Goal: Information Seeking & Learning: Check status

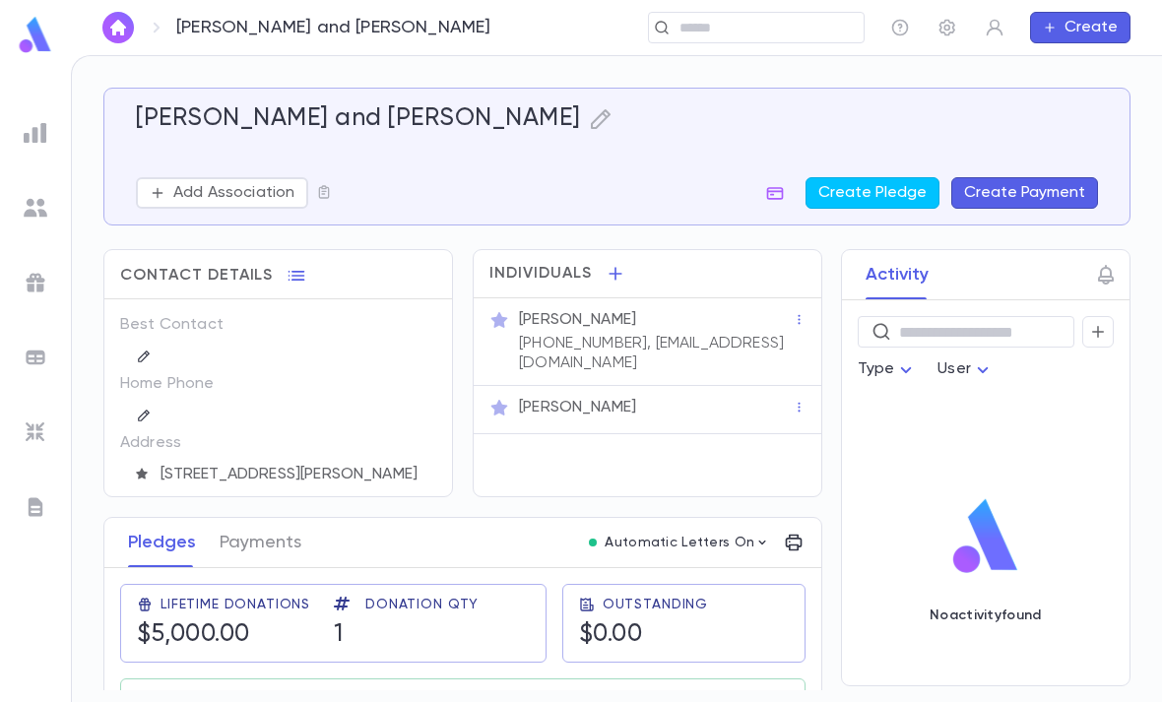
click at [41, 219] on img at bounding box center [36, 208] width 24 height 24
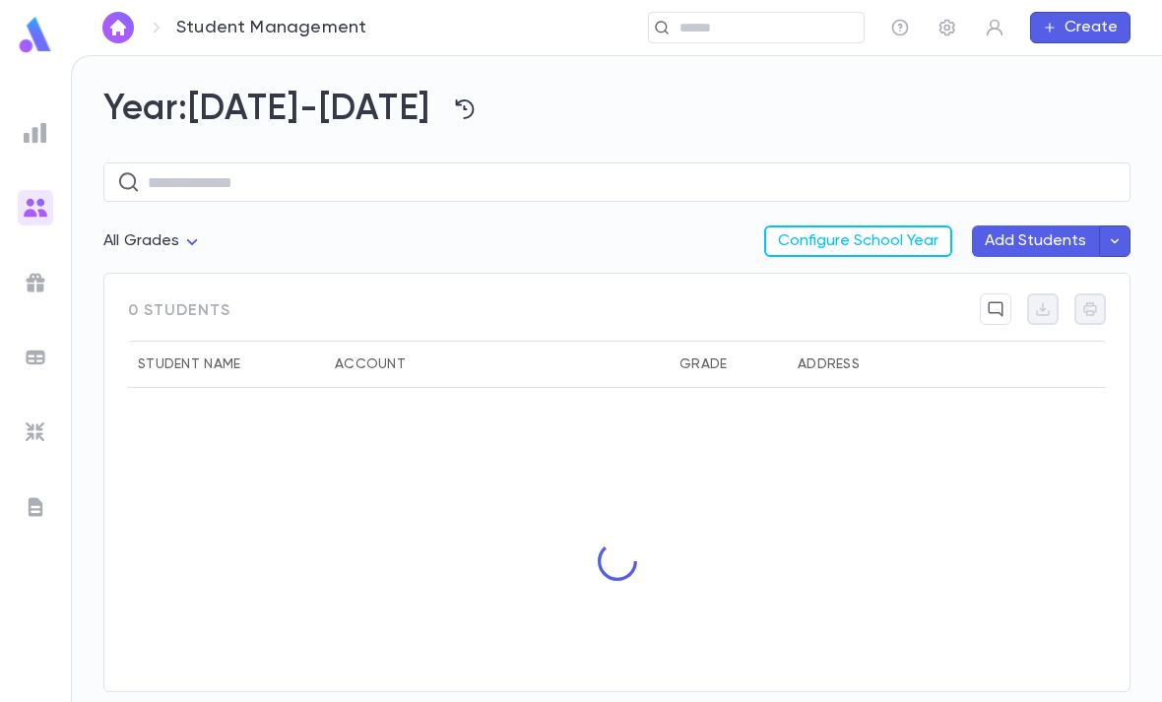
click at [25, 121] on img at bounding box center [36, 133] width 24 height 24
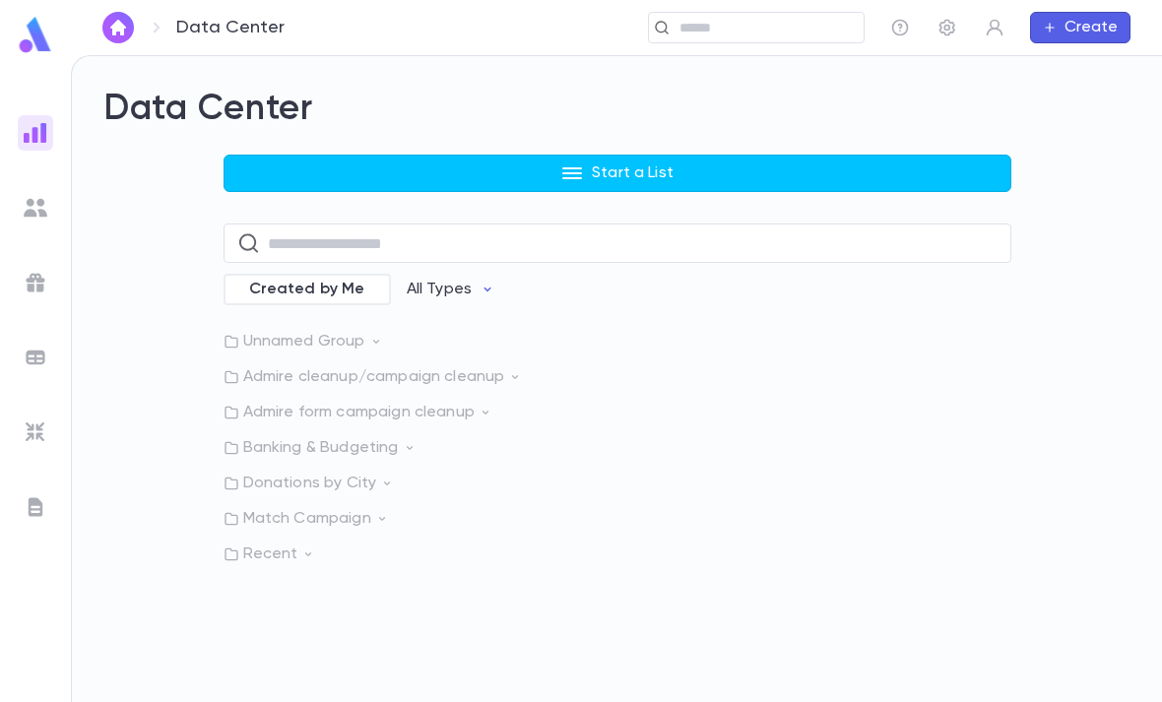
click at [755, 155] on button "Start a List" at bounding box center [618, 173] width 788 height 37
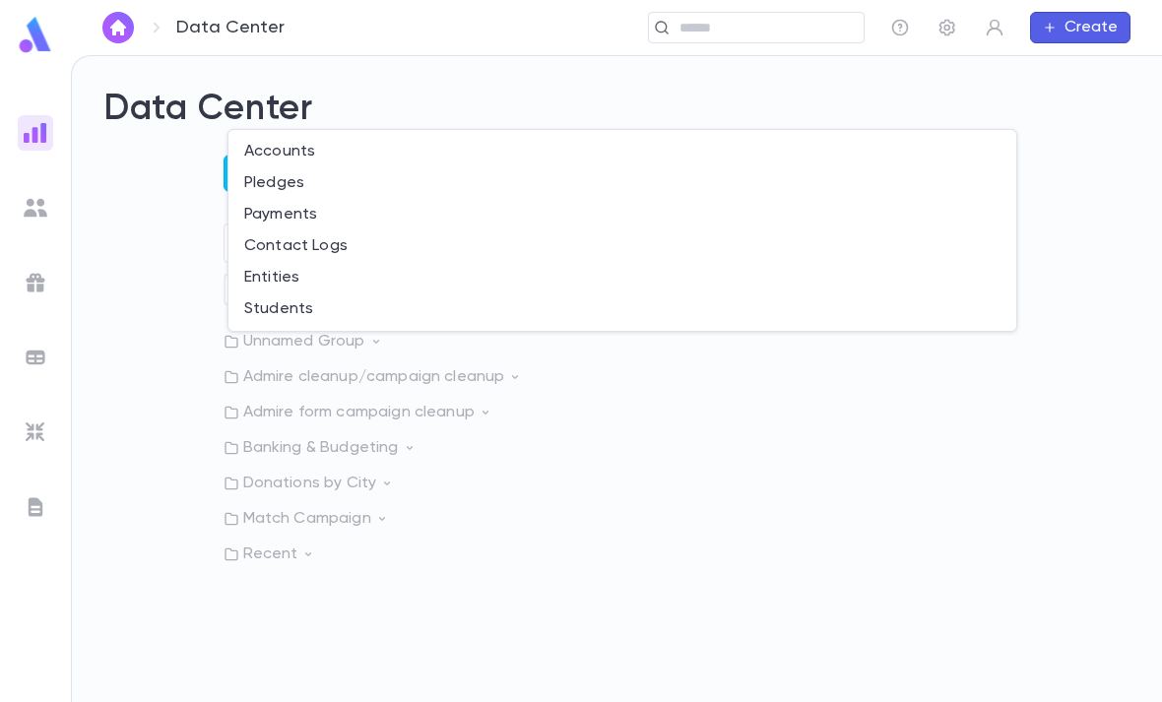
click at [351, 333] on div at bounding box center [581, 351] width 1162 height 702
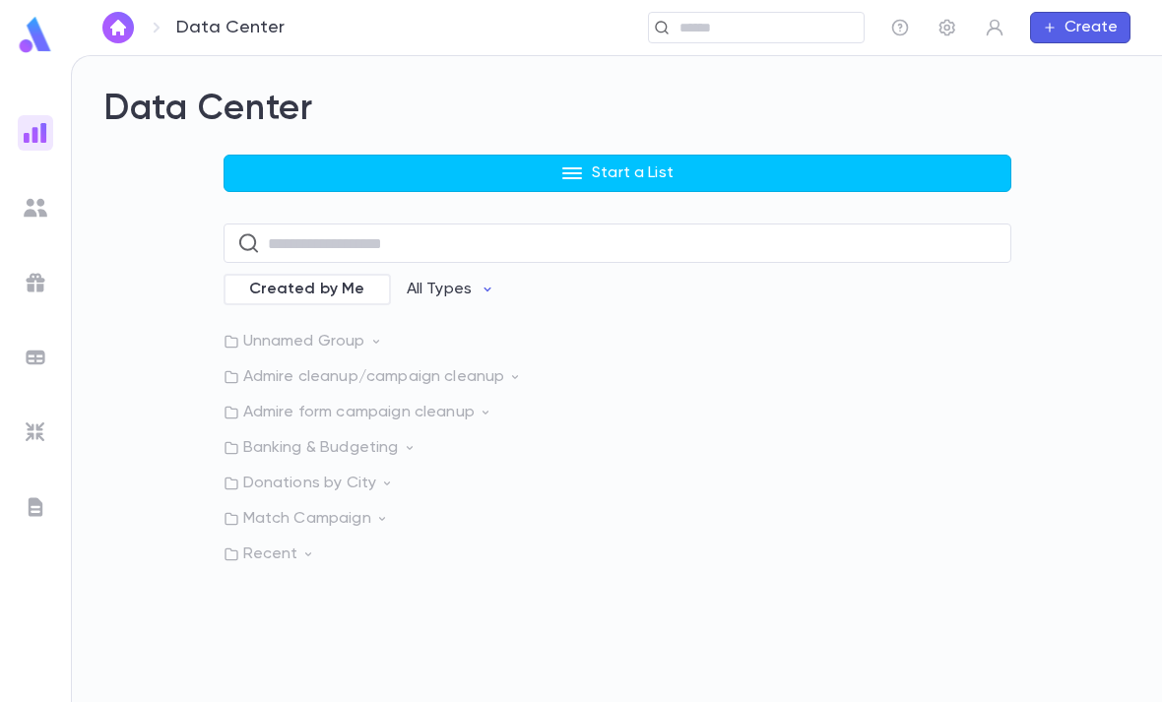
click at [916, 155] on button "Start a List" at bounding box center [618, 173] width 788 height 37
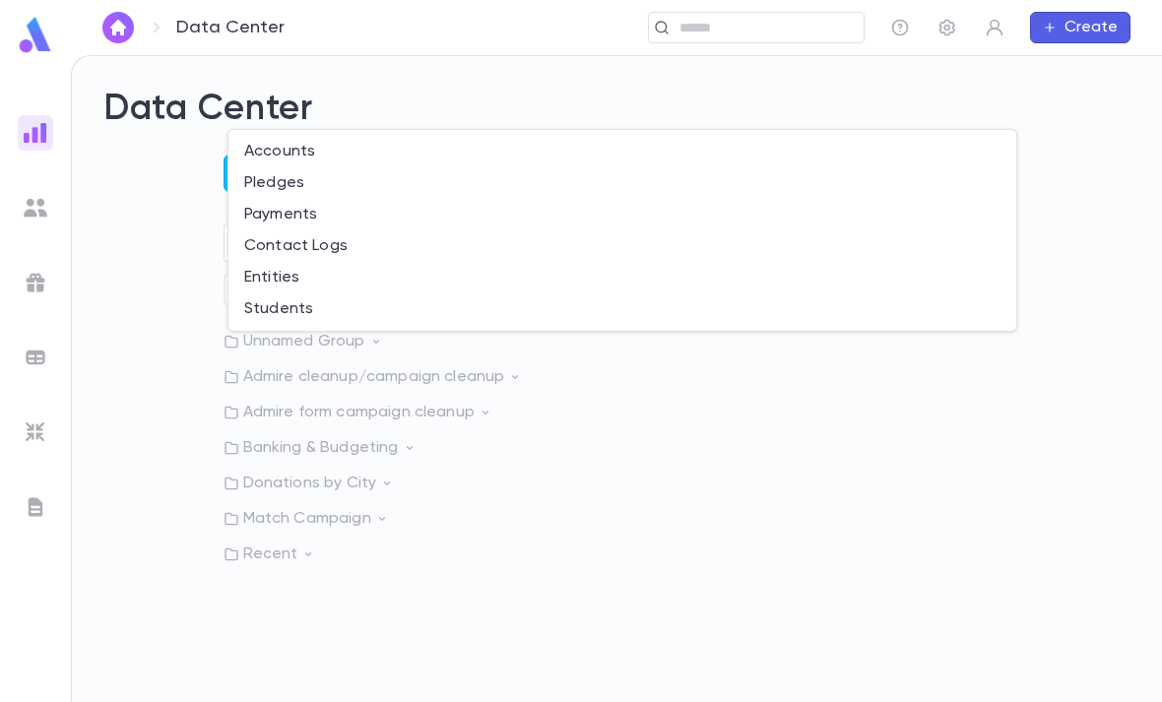
click at [223, 306] on div at bounding box center [581, 351] width 1162 height 702
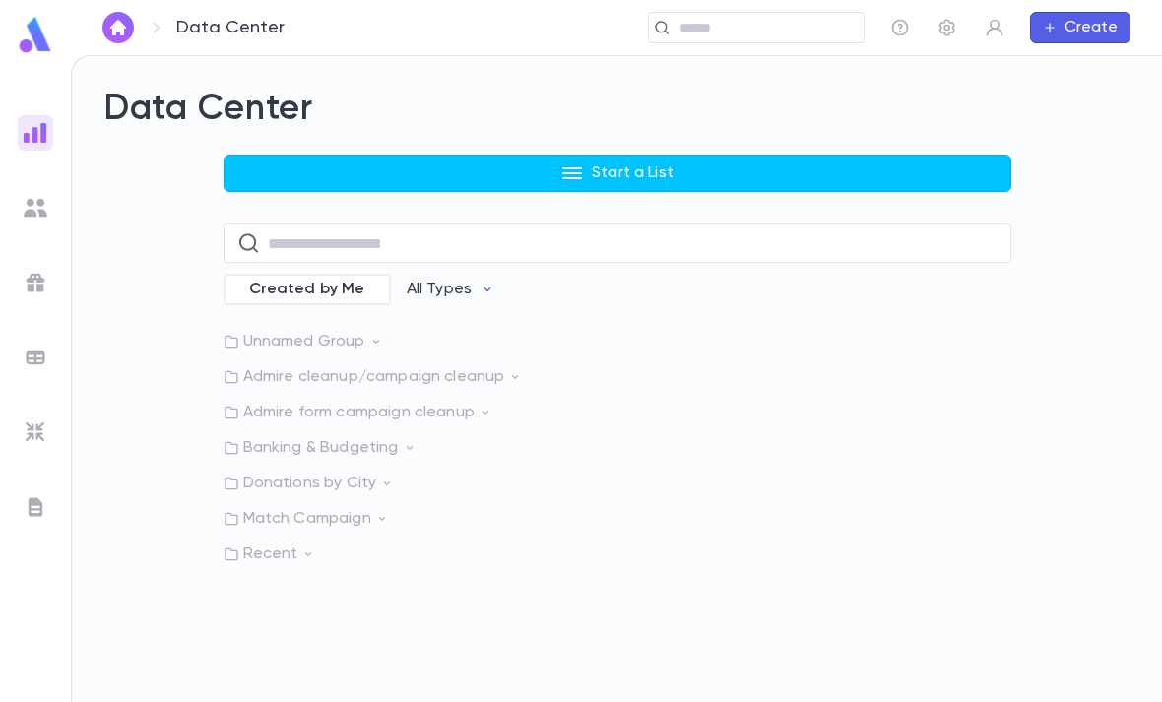
click at [490, 155] on button "Start a List" at bounding box center [618, 173] width 788 height 37
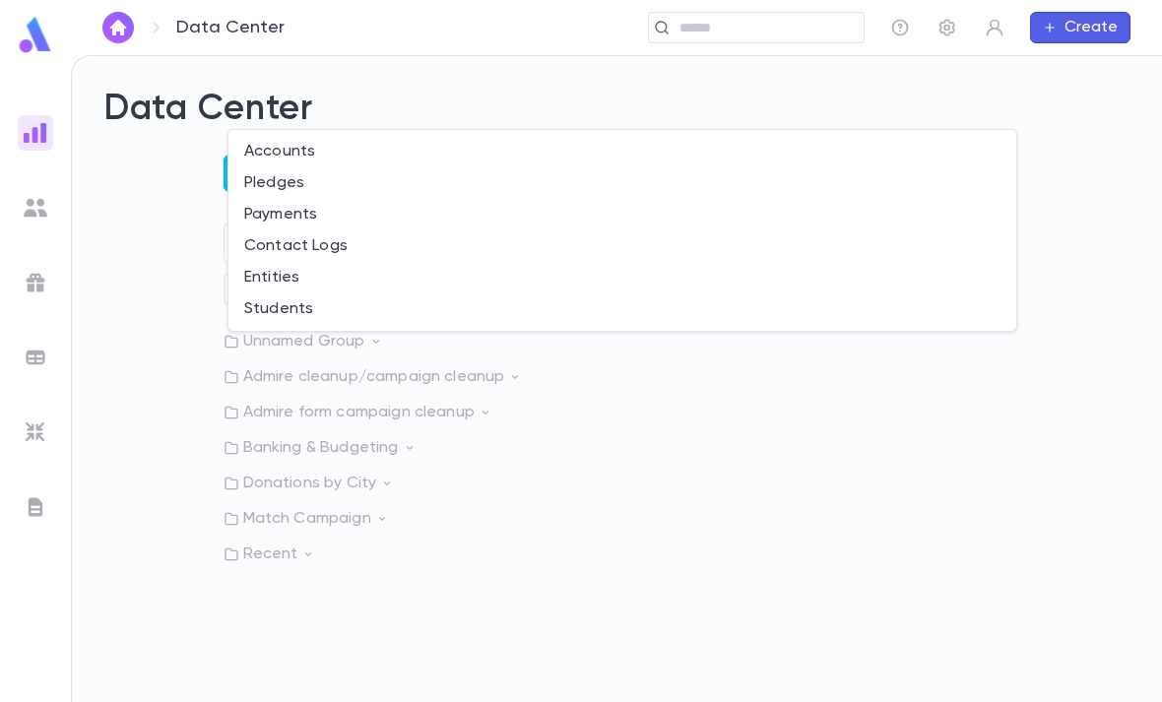
click at [314, 315] on li "Students" at bounding box center [622, 309] width 788 height 32
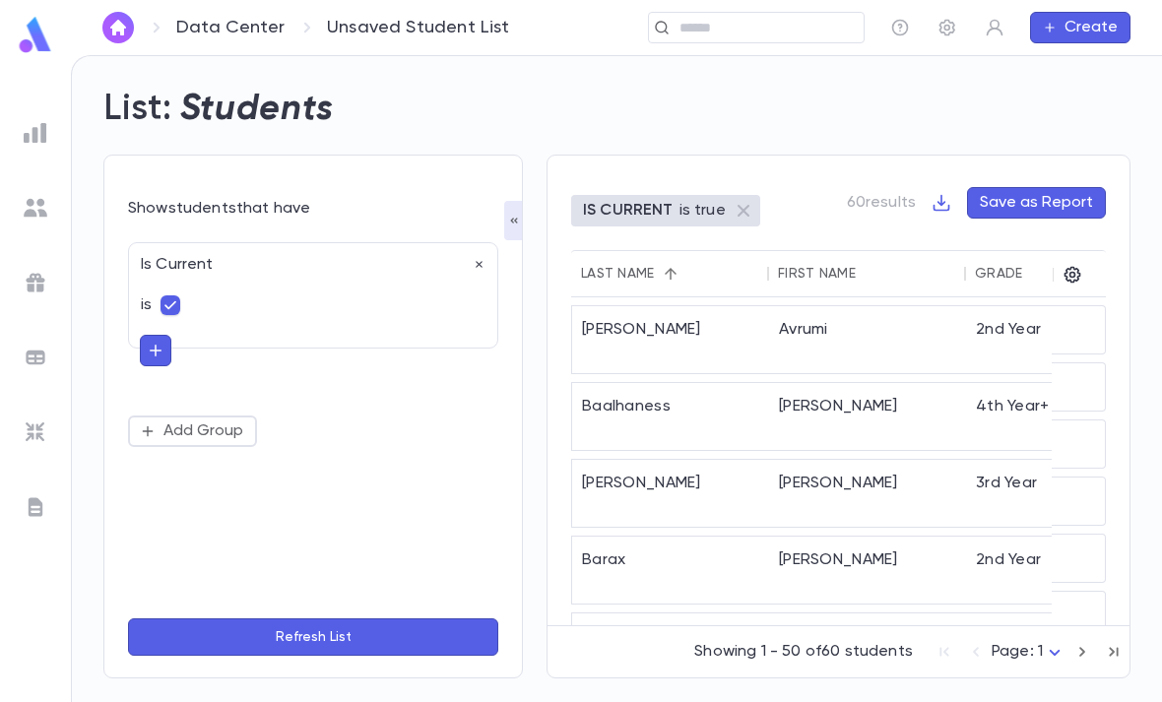
click at [164, 335] on button "button" at bounding box center [156, 351] width 32 height 32
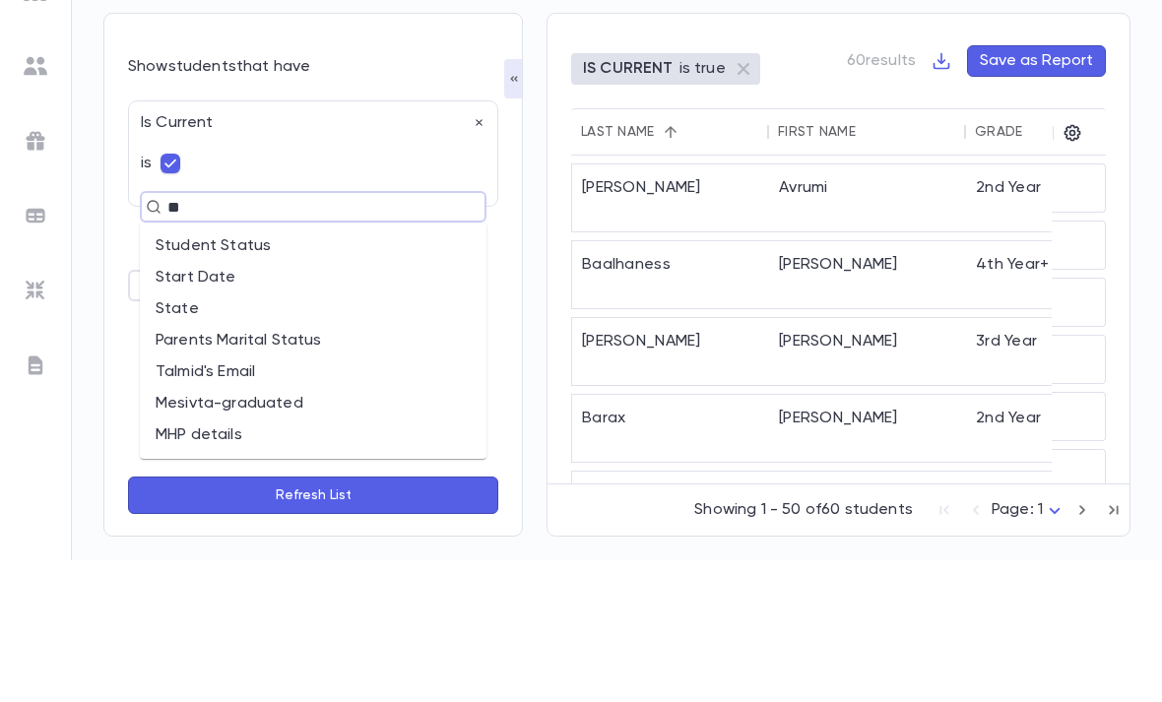
type input "*"
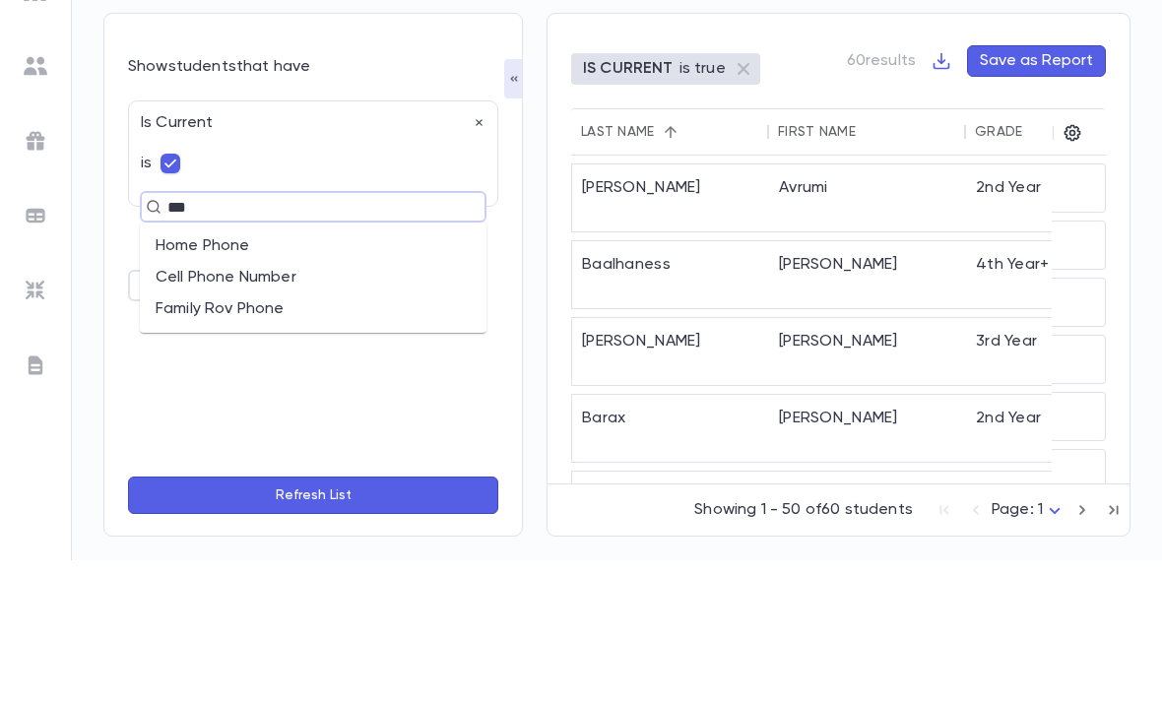
type input "****"
click at [344, 404] on li "Cell Phone Number" at bounding box center [313, 420] width 347 height 32
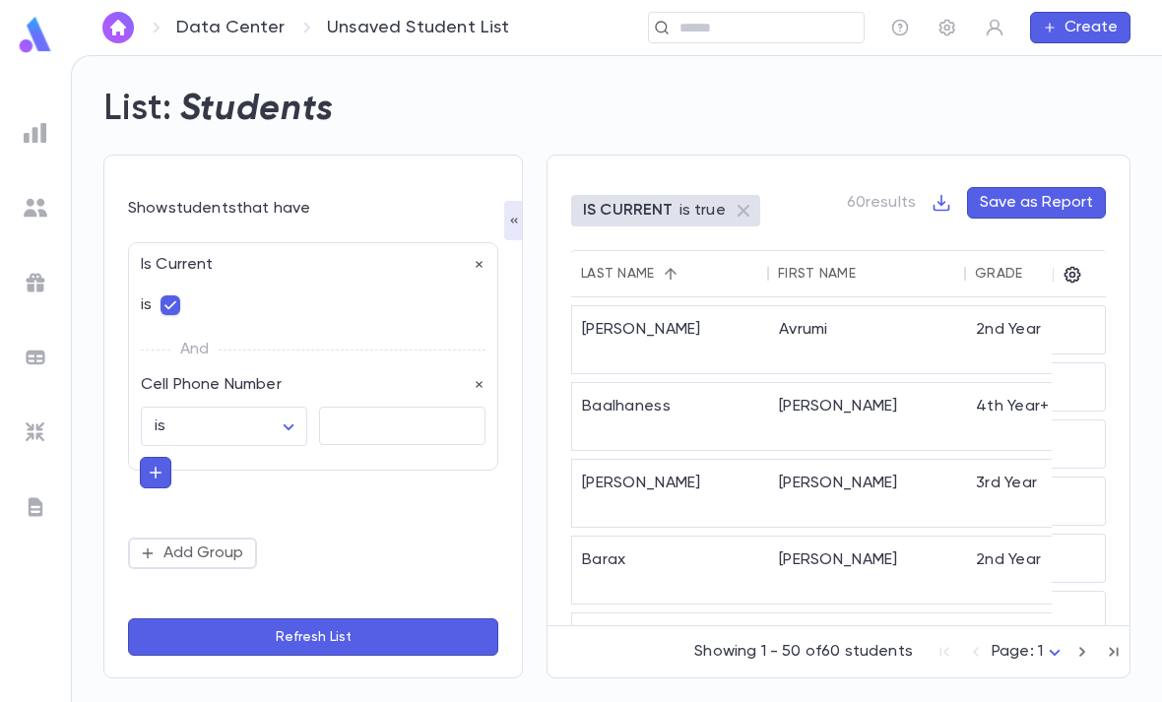
click at [300, 353] on body "Data Center Unsaved Student List ​ Create List: Students Show students that hav…" at bounding box center [581, 378] width 1162 height 647
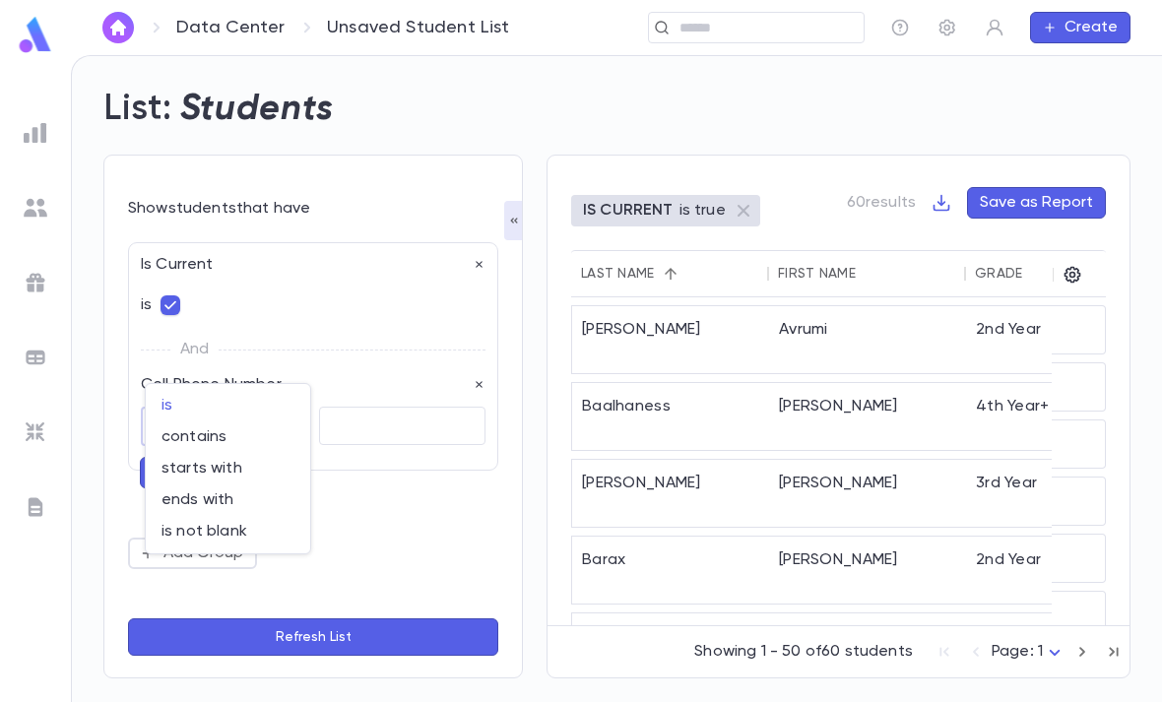
click at [243, 445] on span "contains" at bounding box center [227, 437] width 133 height 20
type input "********"
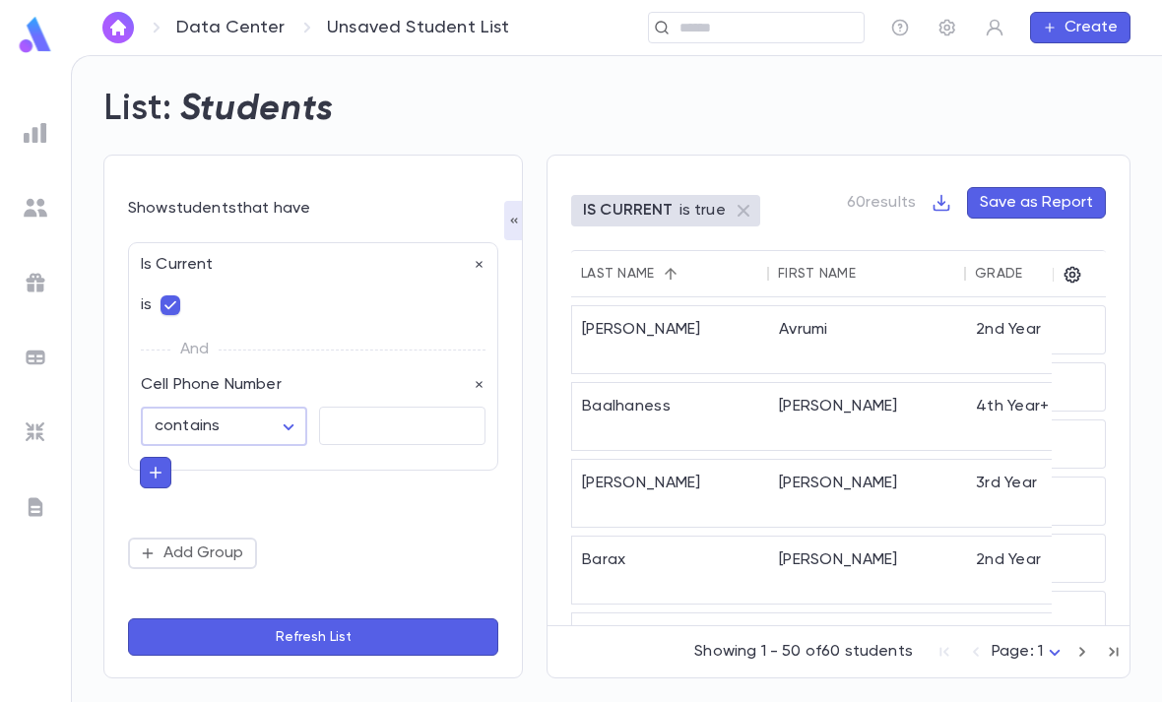
click at [395, 407] on textarea at bounding box center [402, 426] width 139 height 38
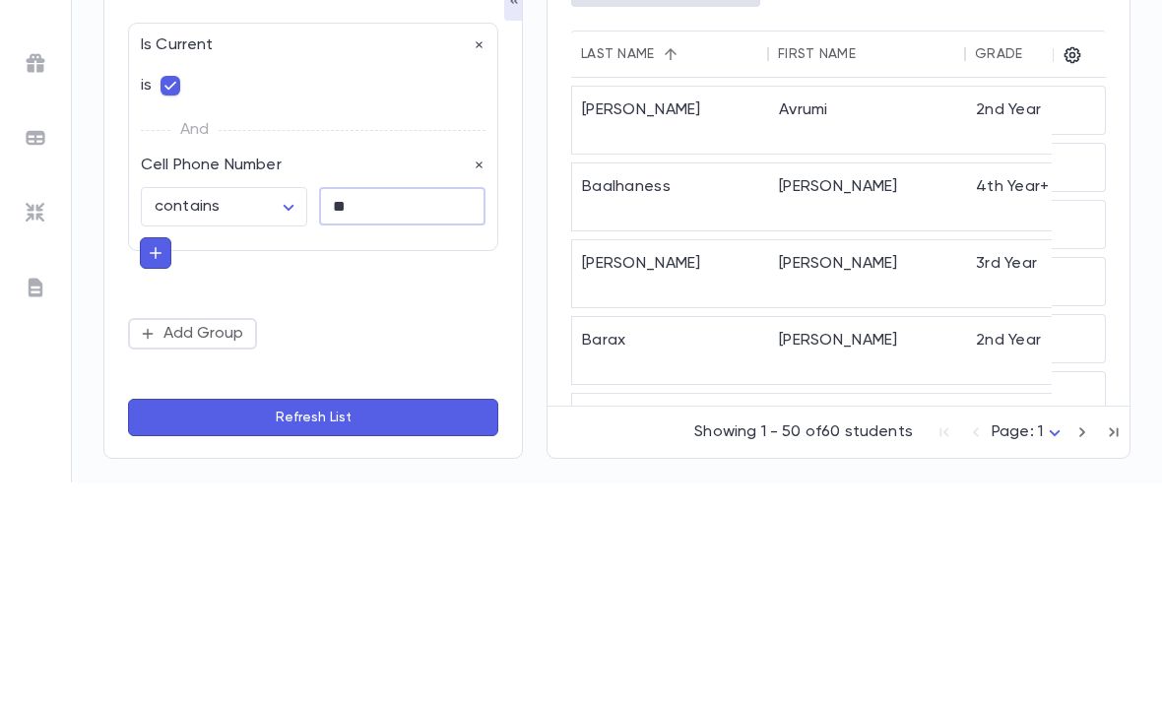
type textarea "***"
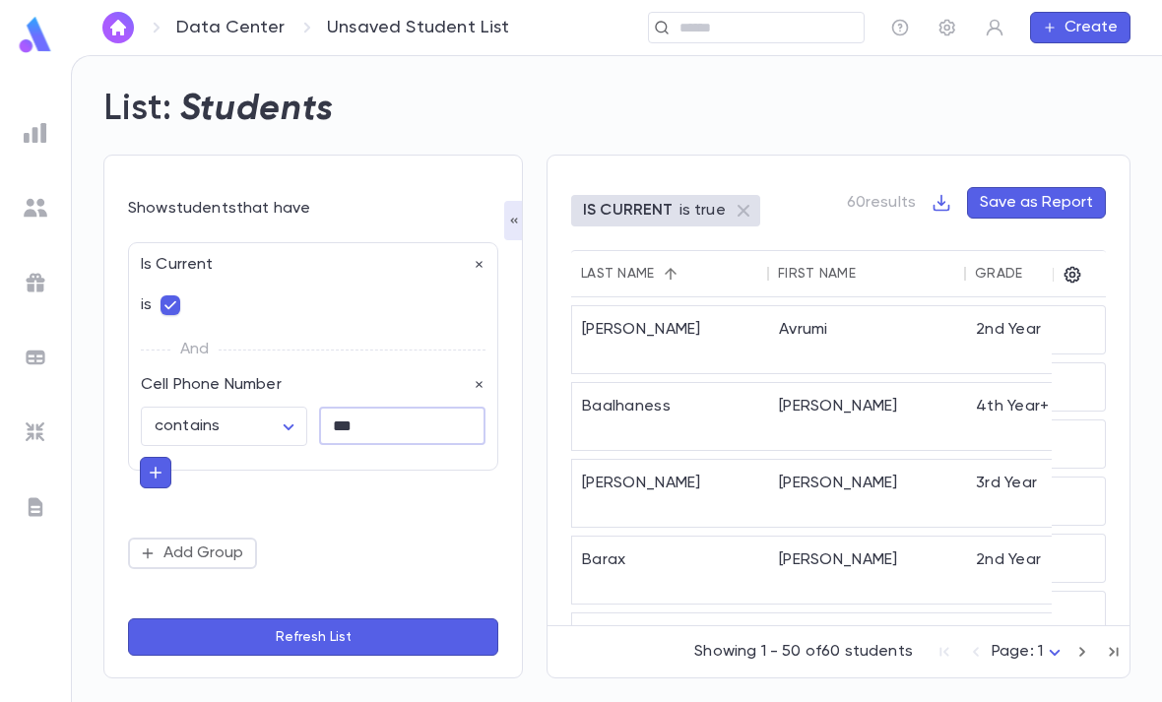
click at [391, 626] on button "Refresh List" at bounding box center [313, 636] width 370 height 37
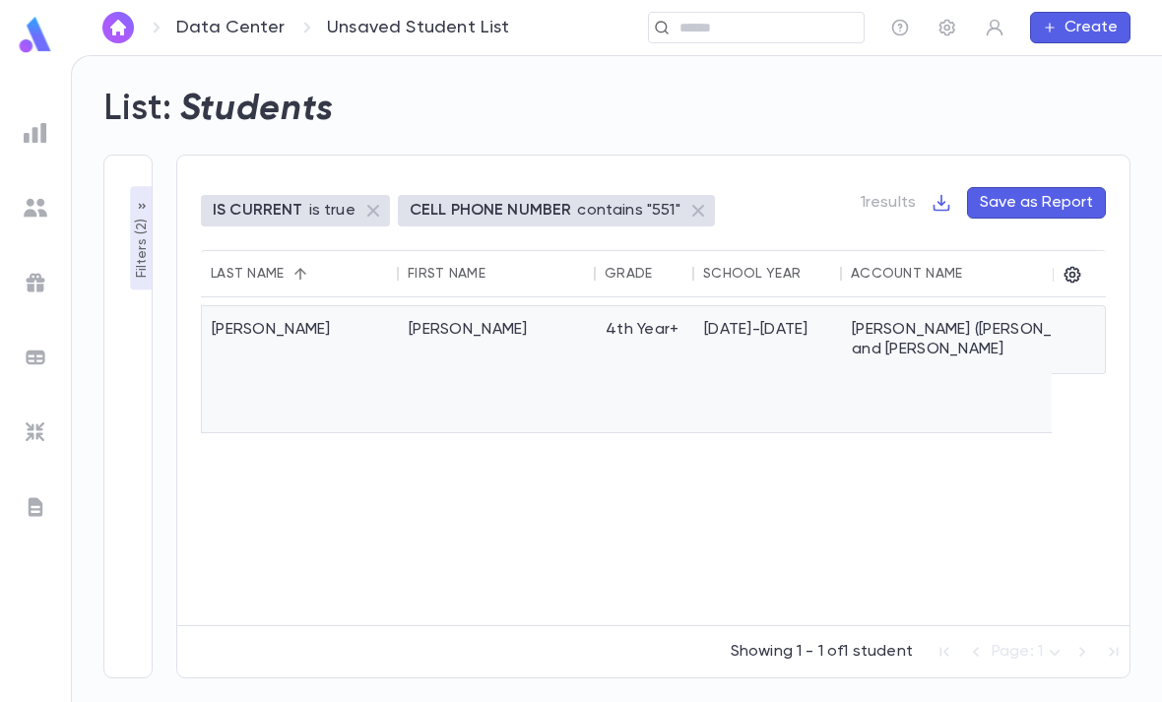
click at [784, 306] on div "2025-2026" at bounding box center [768, 369] width 148 height 126
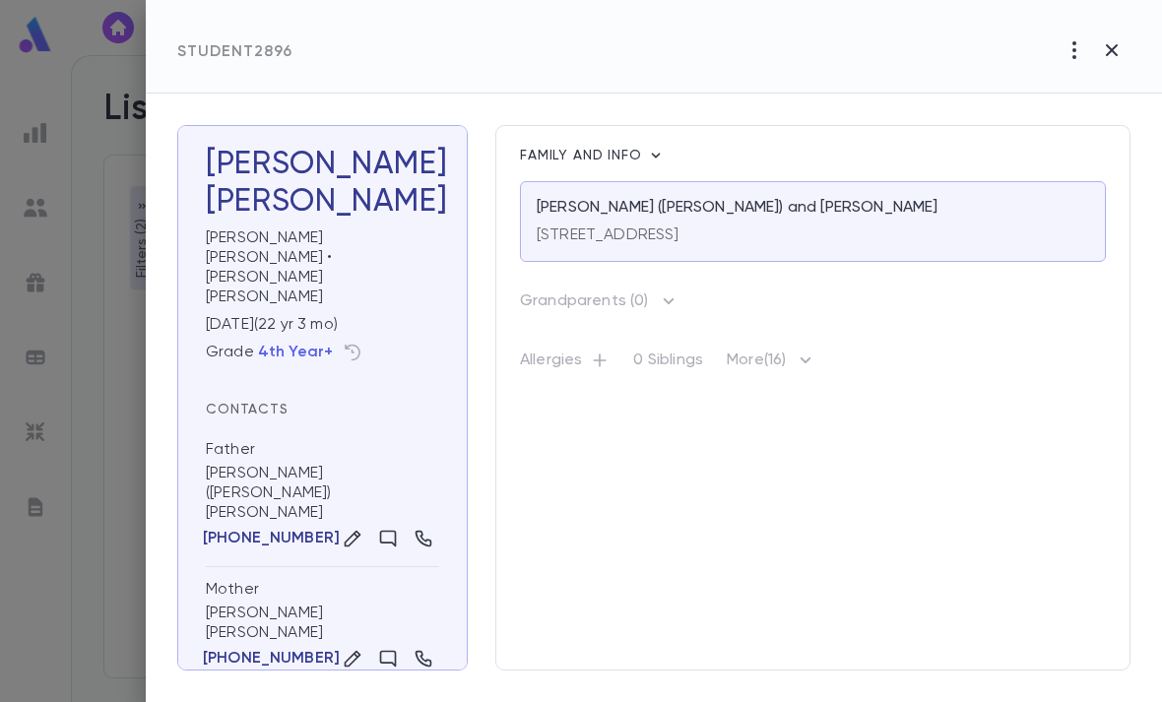
click at [801, 363] on icon "button" at bounding box center [806, 361] width 24 height 24
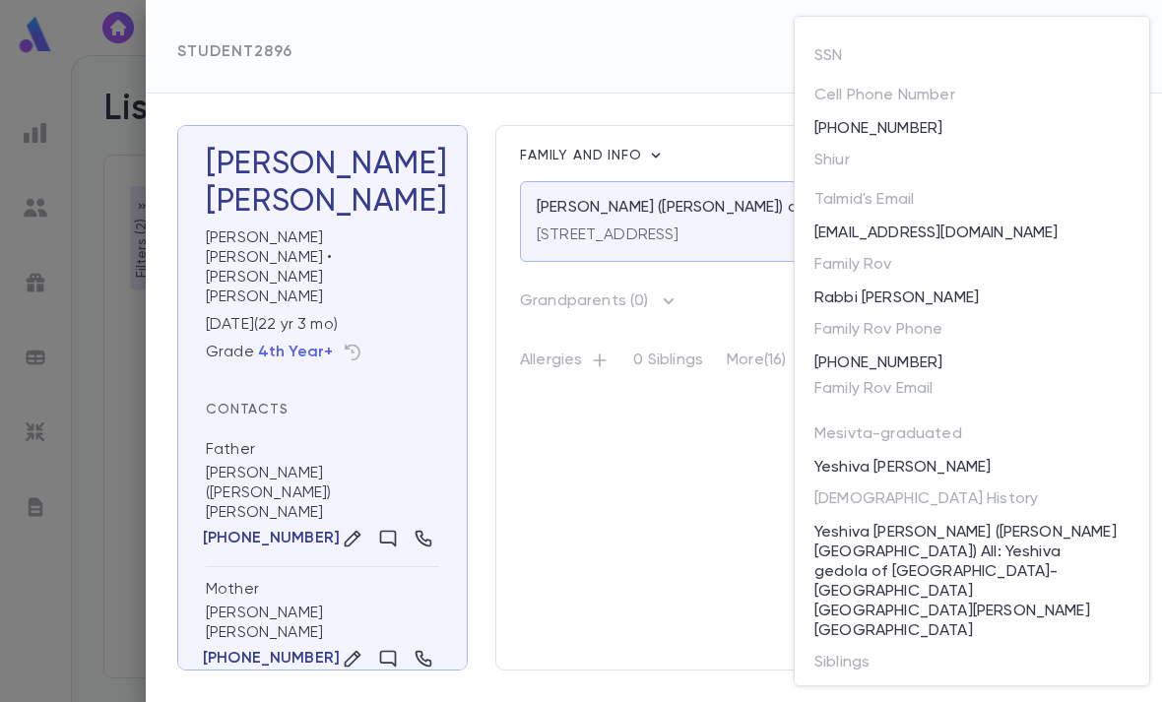
click at [81, 415] on div at bounding box center [581, 351] width 1162 height 702
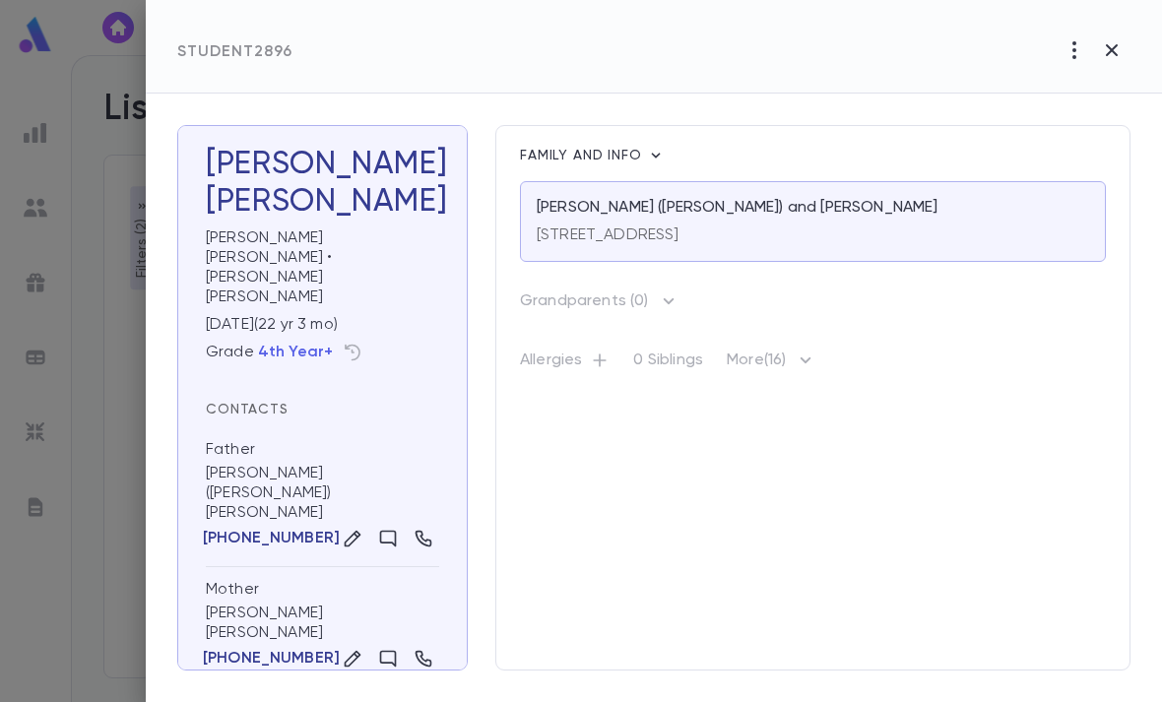
click at [124, 509] on div at bounding box center [581, 351] width 1162 height 702
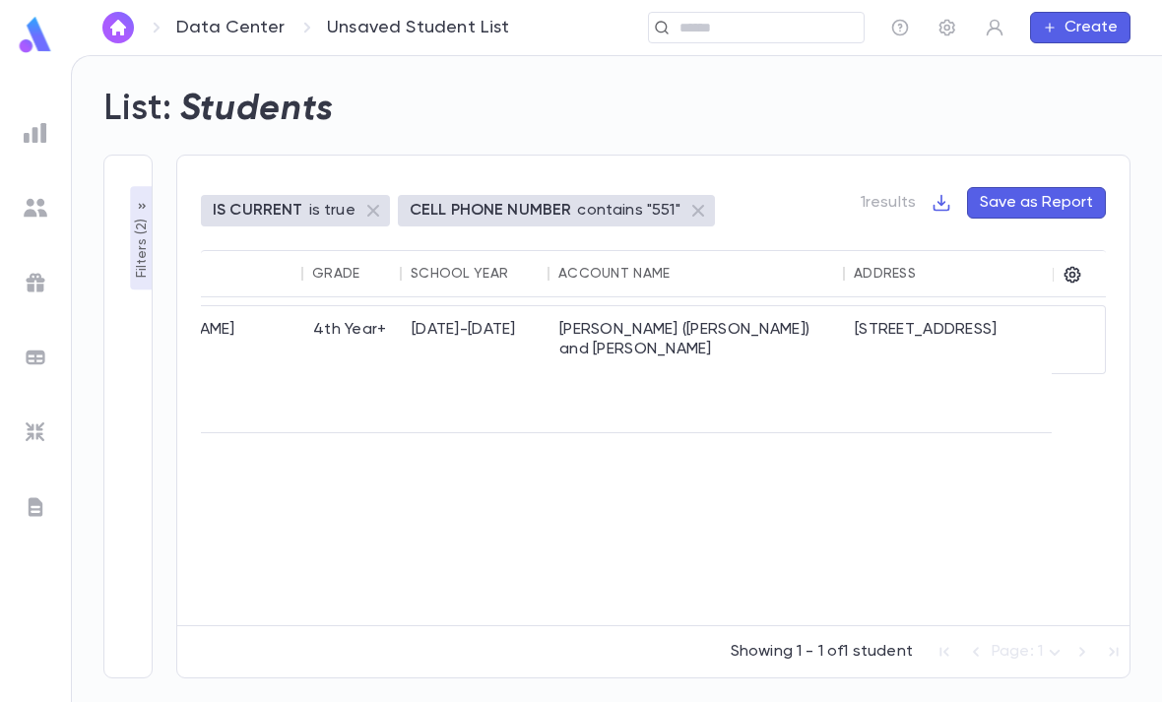
click at [141, 249] on p "Filters ( 2 )" at bounding box center [142, 247] width 20 height 64
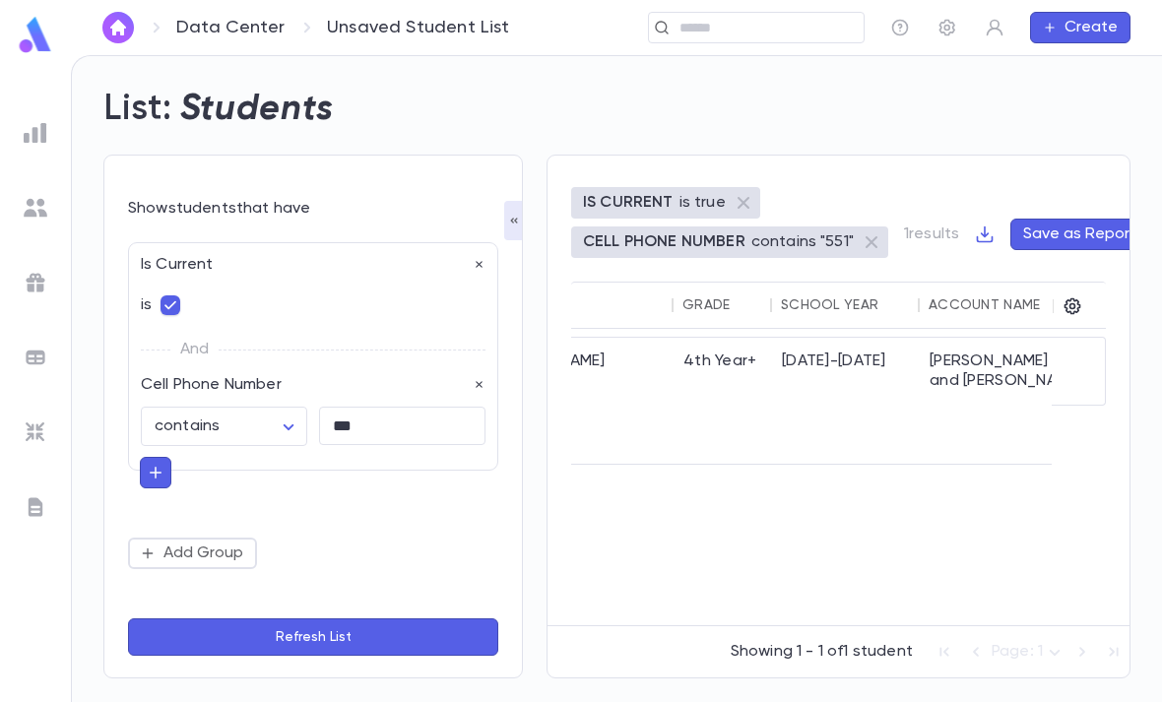
click at [262, 427] on body "Data Center Unsaved Student List ​ Create List: Students Show students that hav…" at bounding box center [581, 378] width 1162 height 647
click at [258, 592] on span "is not blank" at bounding box center [227, 595] width 133 height 20
type input "**********"
click at [277, 422] on body "**********" at bounding box center [581, 378] width 1162 height 647
click at [362, 610] on div at bounding box center [581, 351] width 1162 height 702
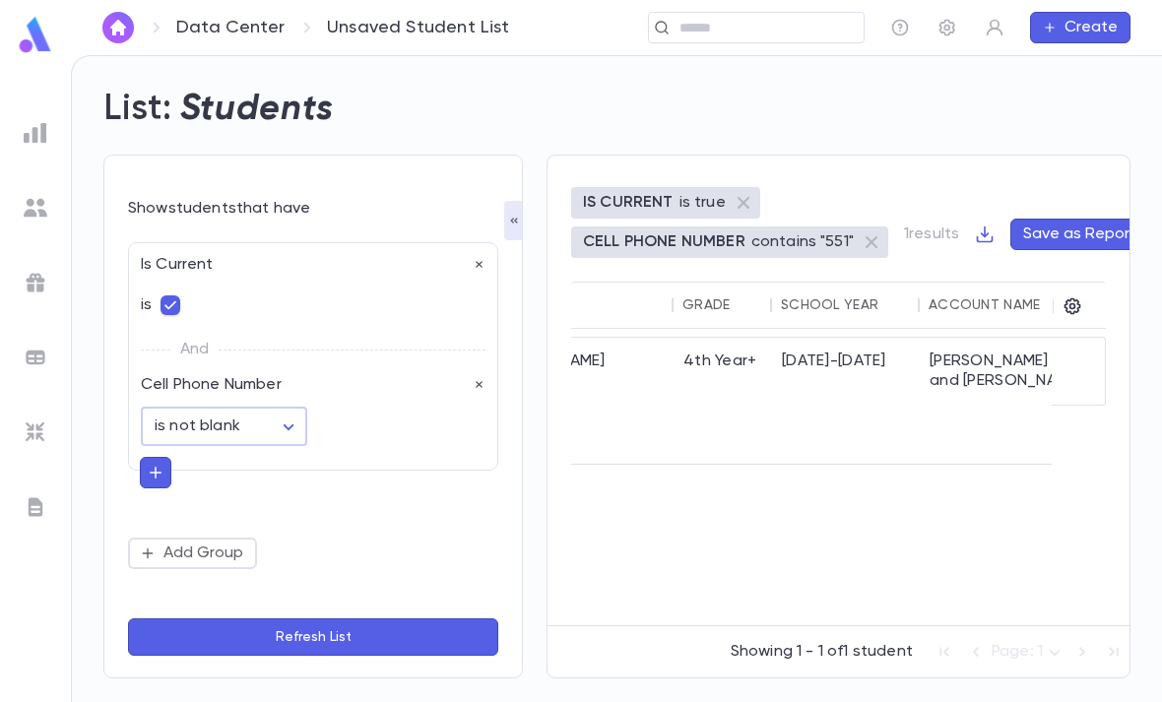
click at [340, 656] on button "Refresh List" at bounding box center [313, 636] width 370 height 37
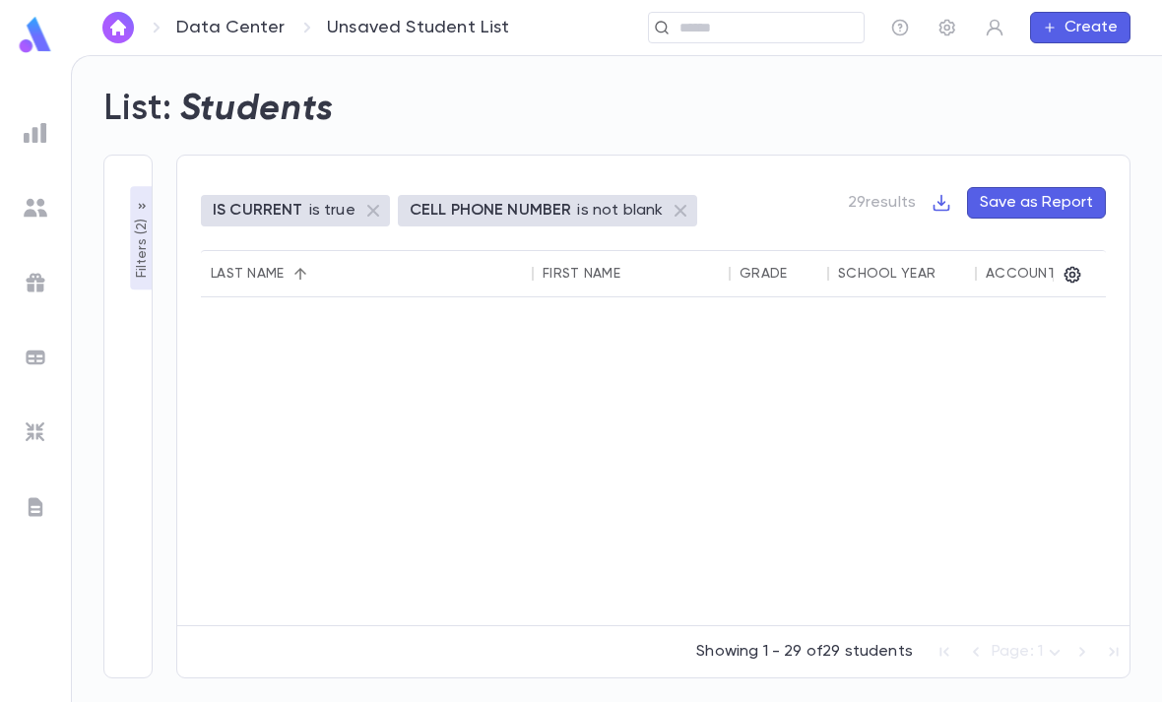
scroll to position [0, 8]
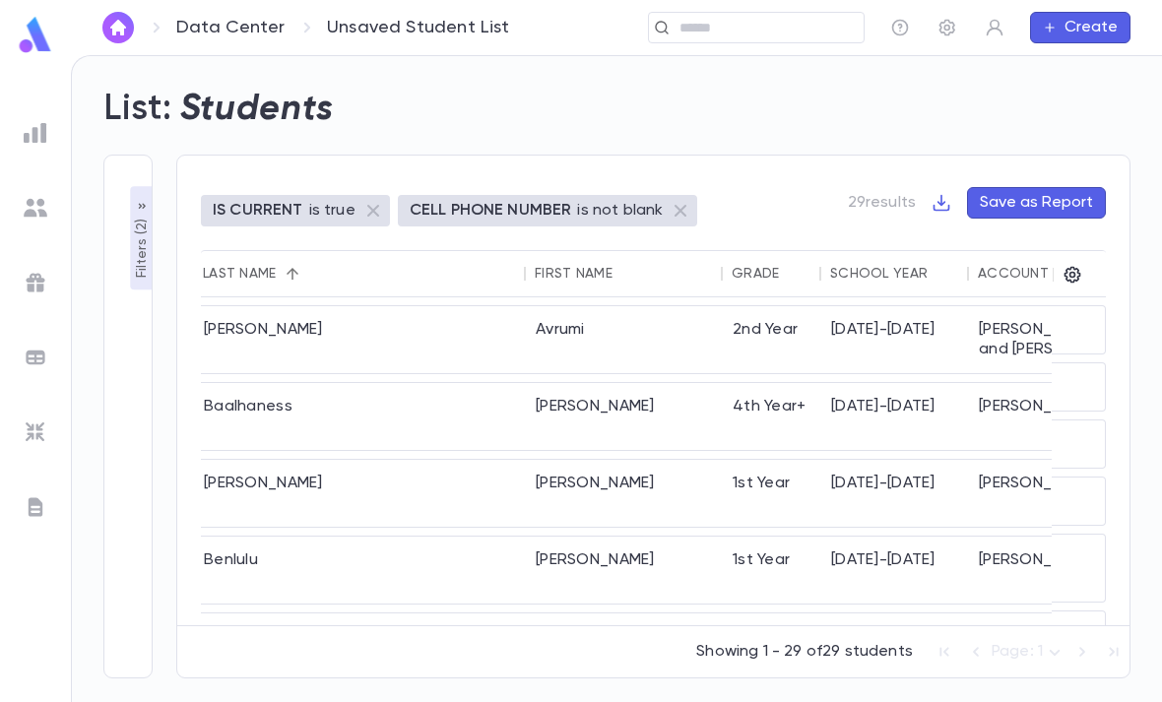
click at [131, 278] on button "Filters ( 2 )" at bounding box center [142, 238] width 24 height 103
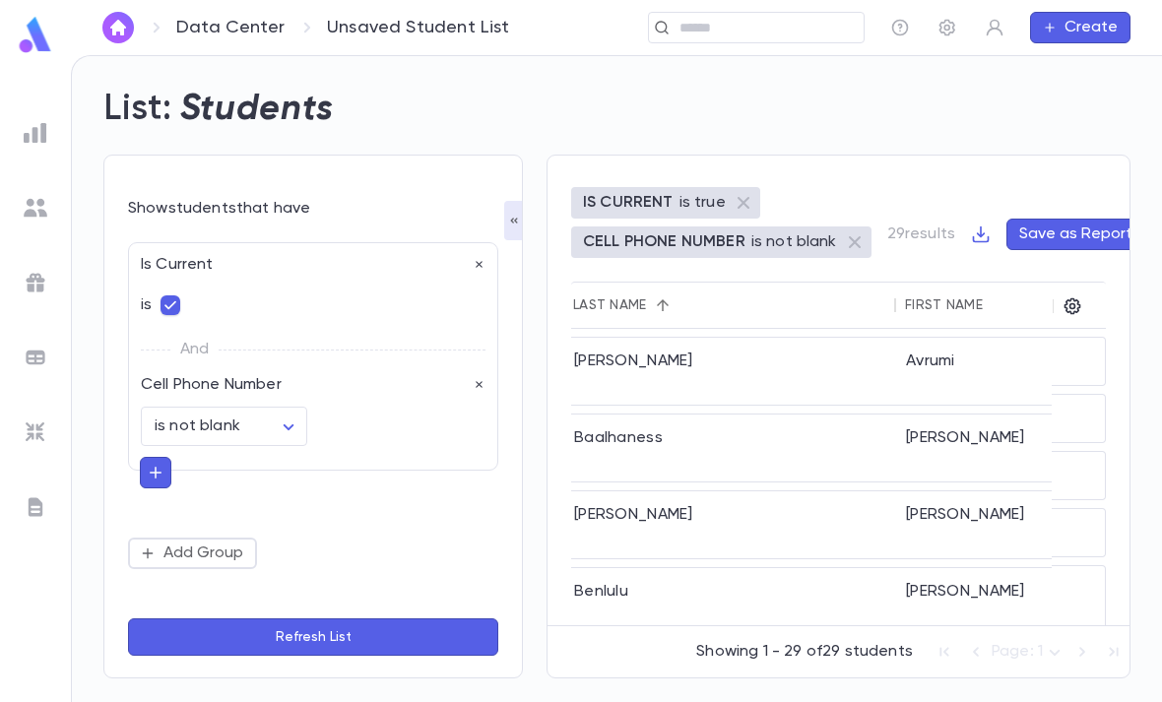
click at [41, 416] on div at bounding box center [35, 432] width 35 height 35
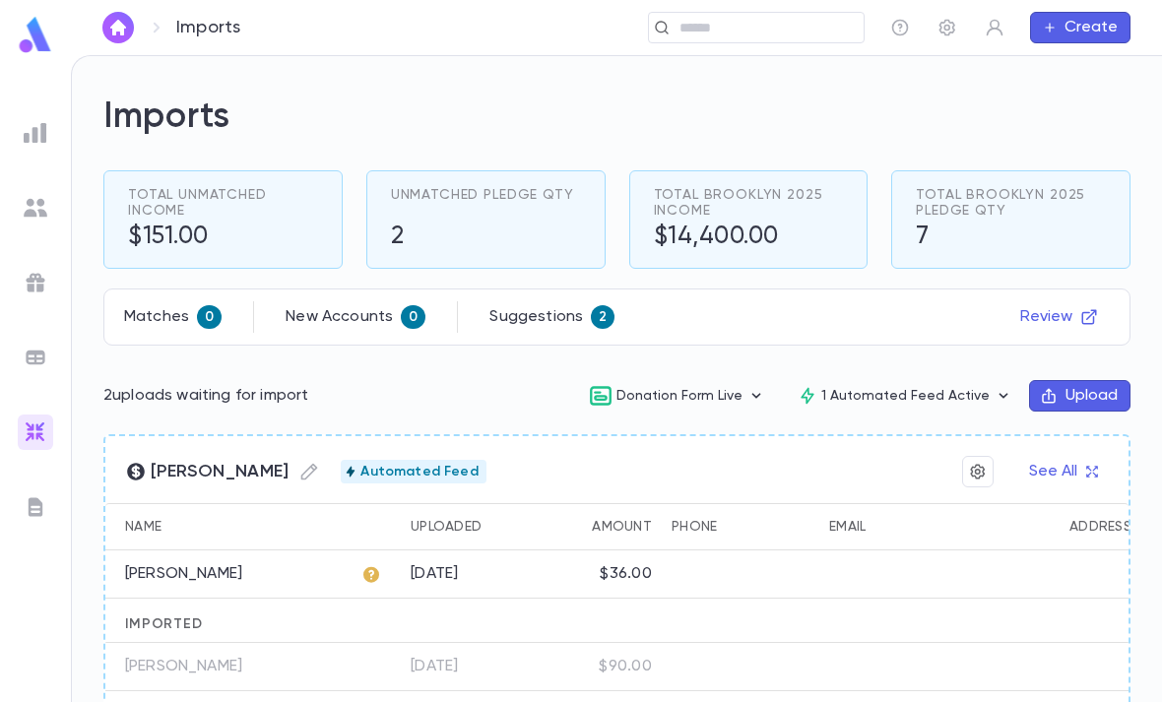
click at [1082, 322] on icon "button" at bounding box center [1089, 317] width 15 height 15
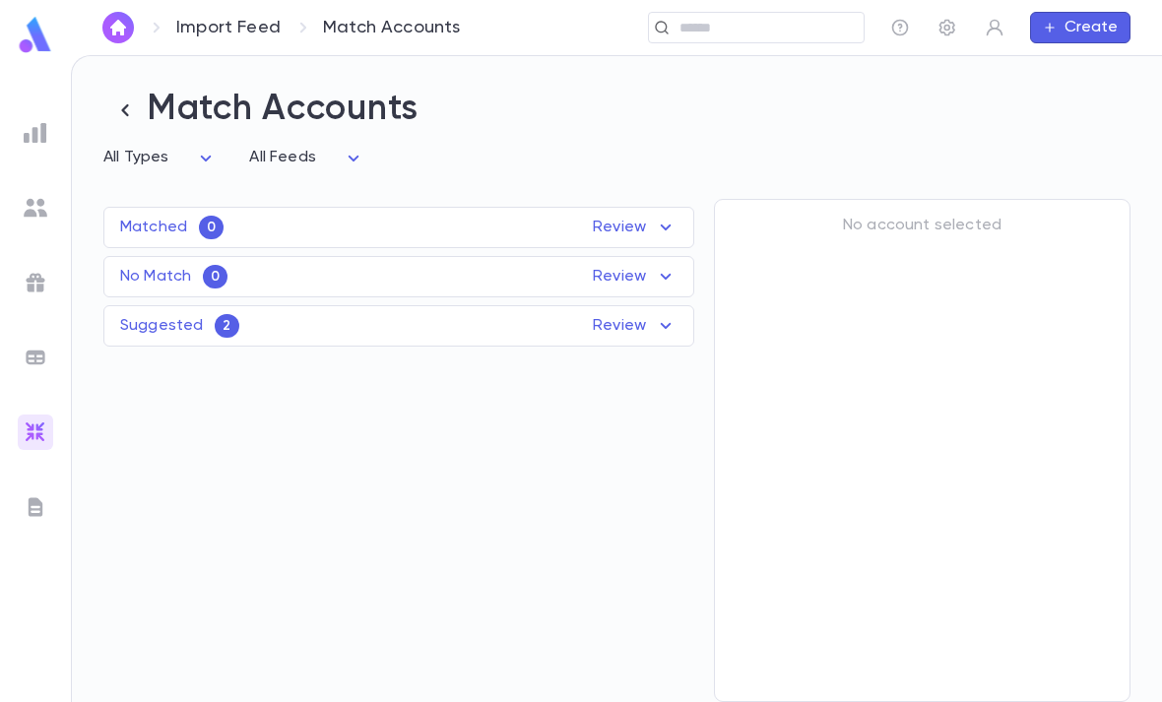
click at [608, 324] on p "Review" at bounding box center [635, 326] width 85 height 24
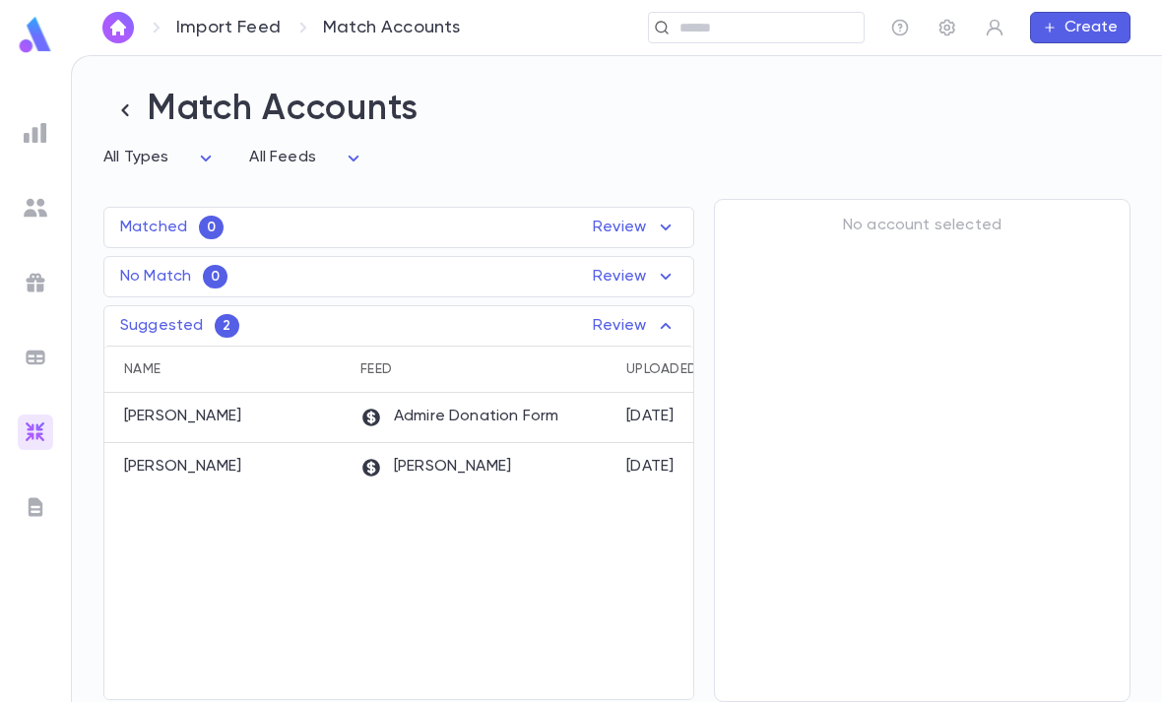
click at [599, 404] on div "Admire Donation Form" at bounding box center [484, 418] width 266 height 50
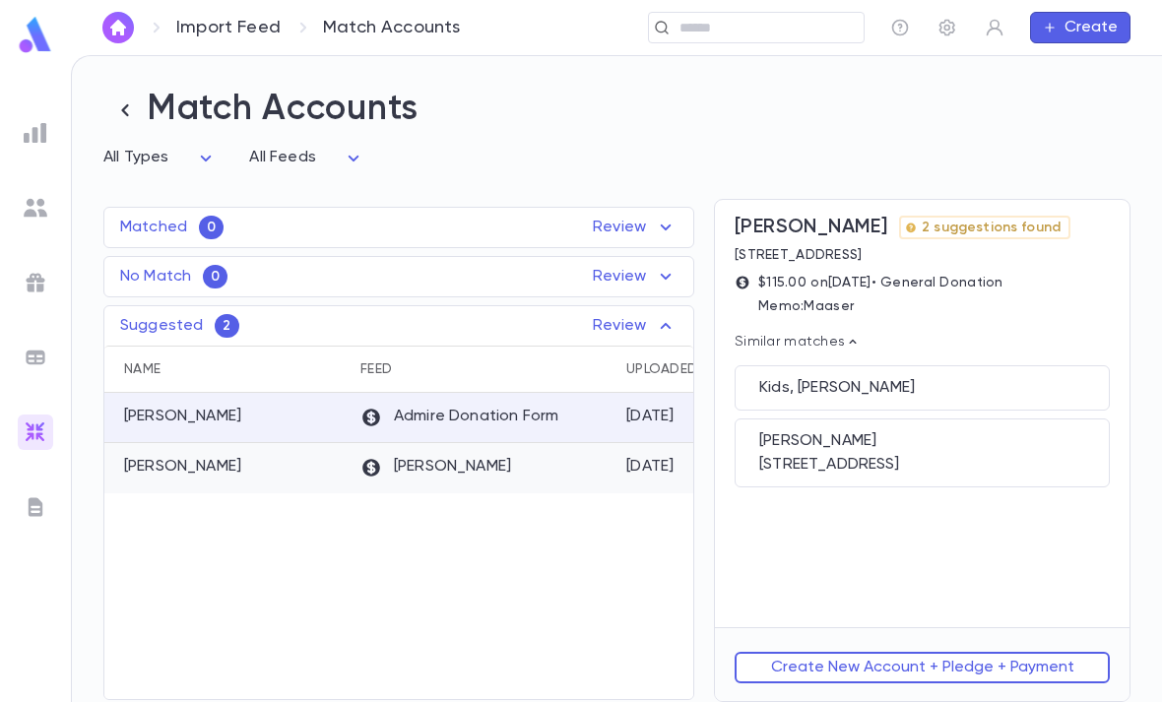
click at [498, 481] on div "Zelle Zap" at bounding box center [484, 468] width 266 height 50
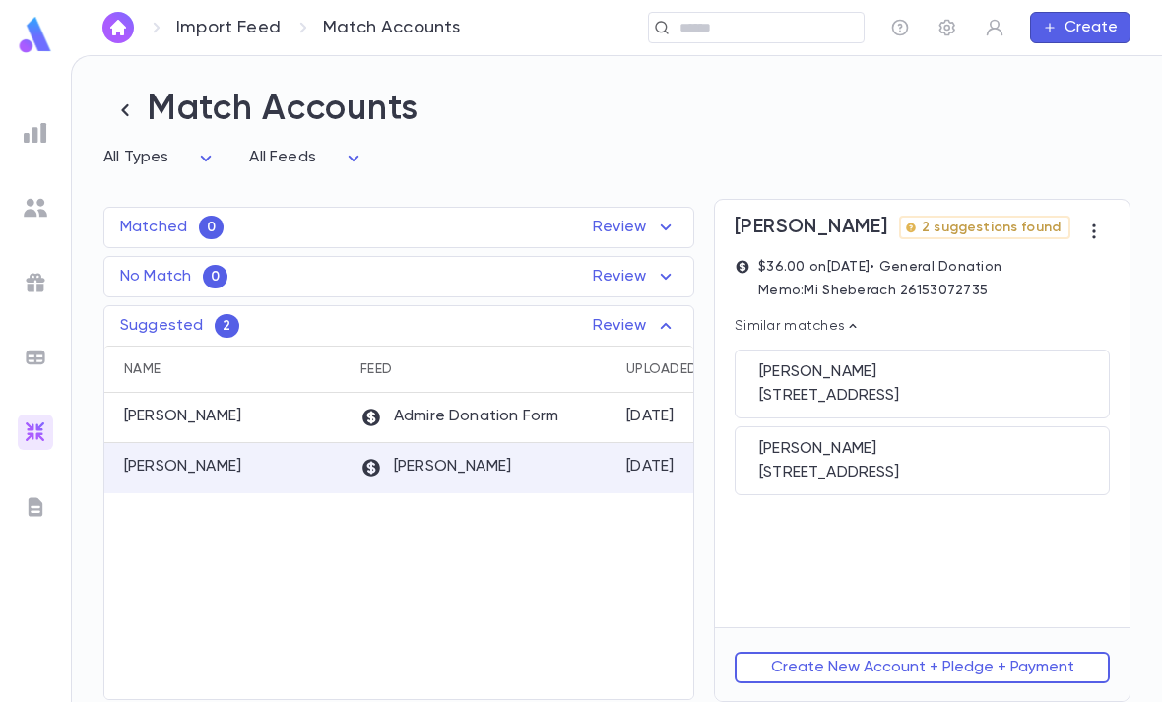
click at [39, 121] on img at bounding box center [36, 133] width 24 height 24
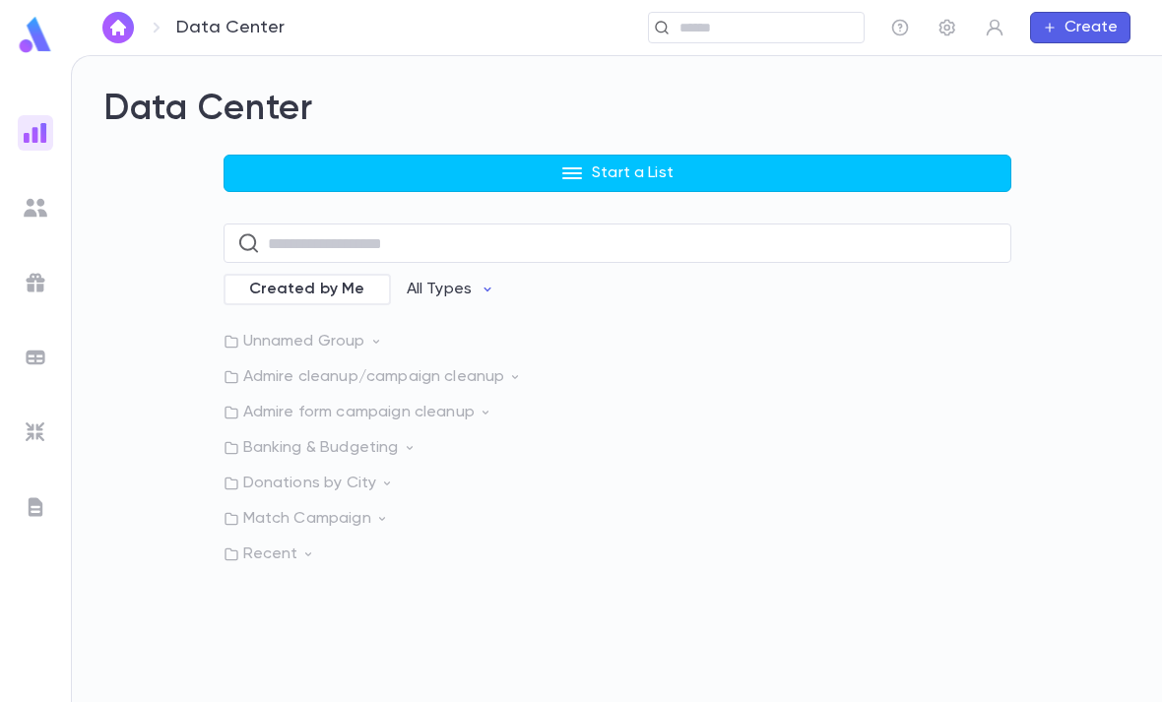
click at [18, 222] on div at bounding box center [35, 207] width 35 height 35
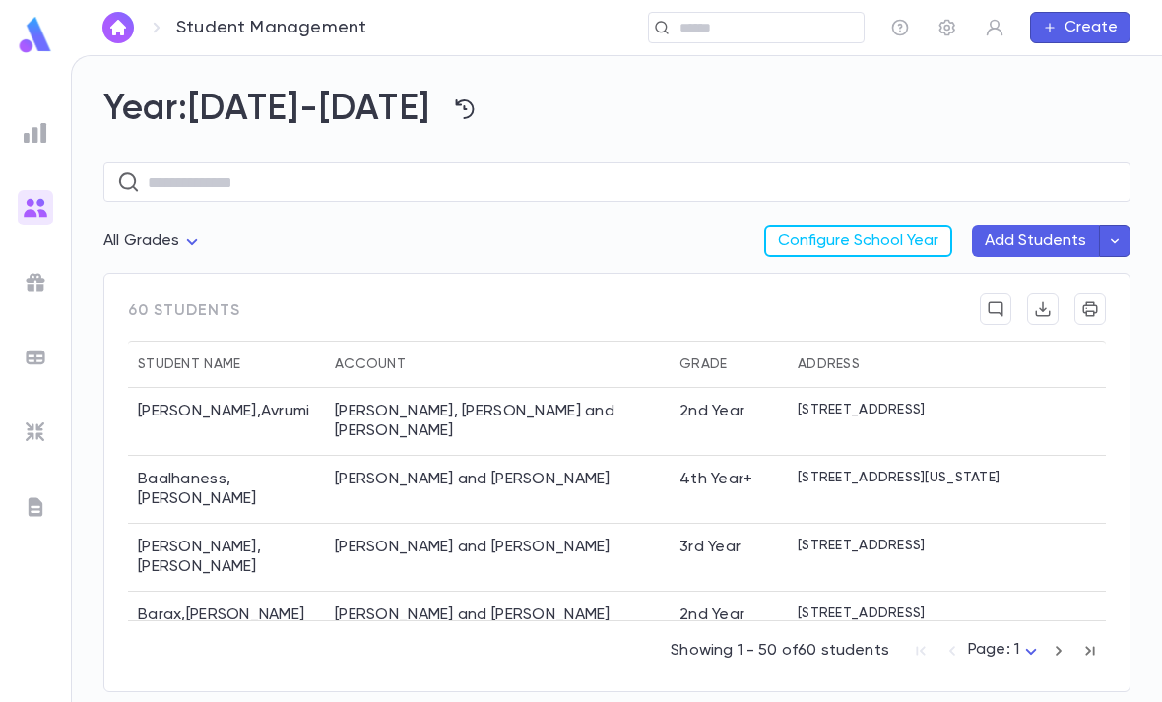
click at [41, 358] on img at bounding box center [36, 358] width 24 height 24
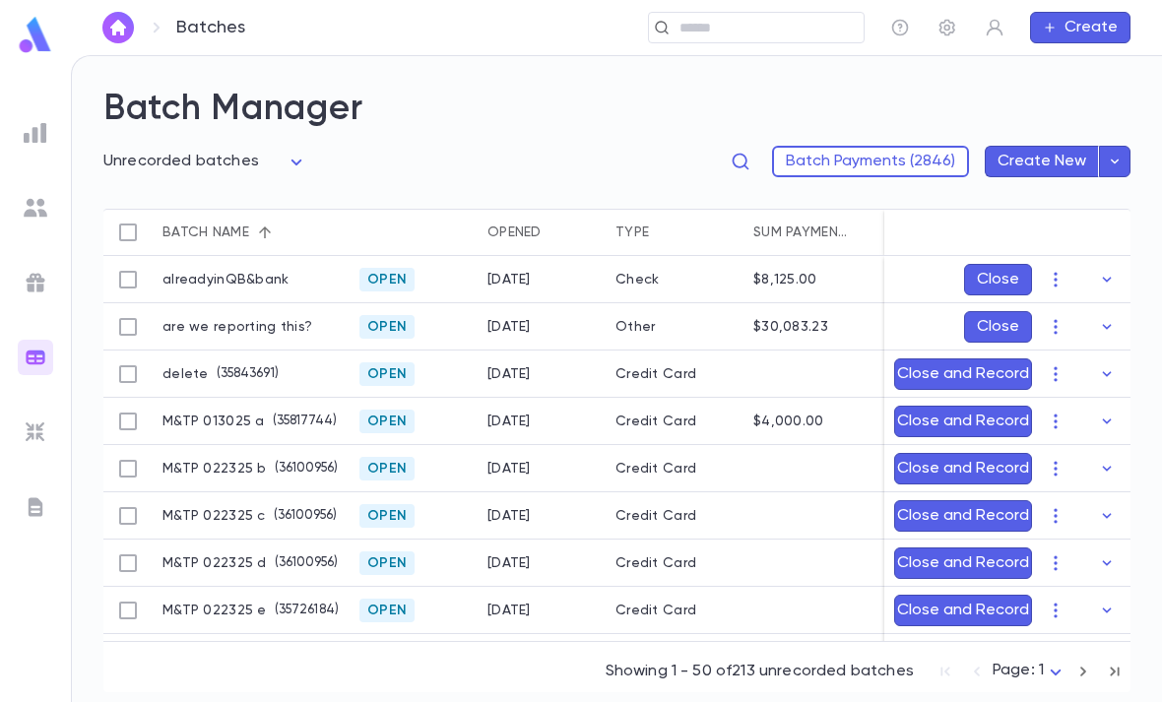
click at [28, 291] on img at bounding box center [36, 283] width 24 height 24
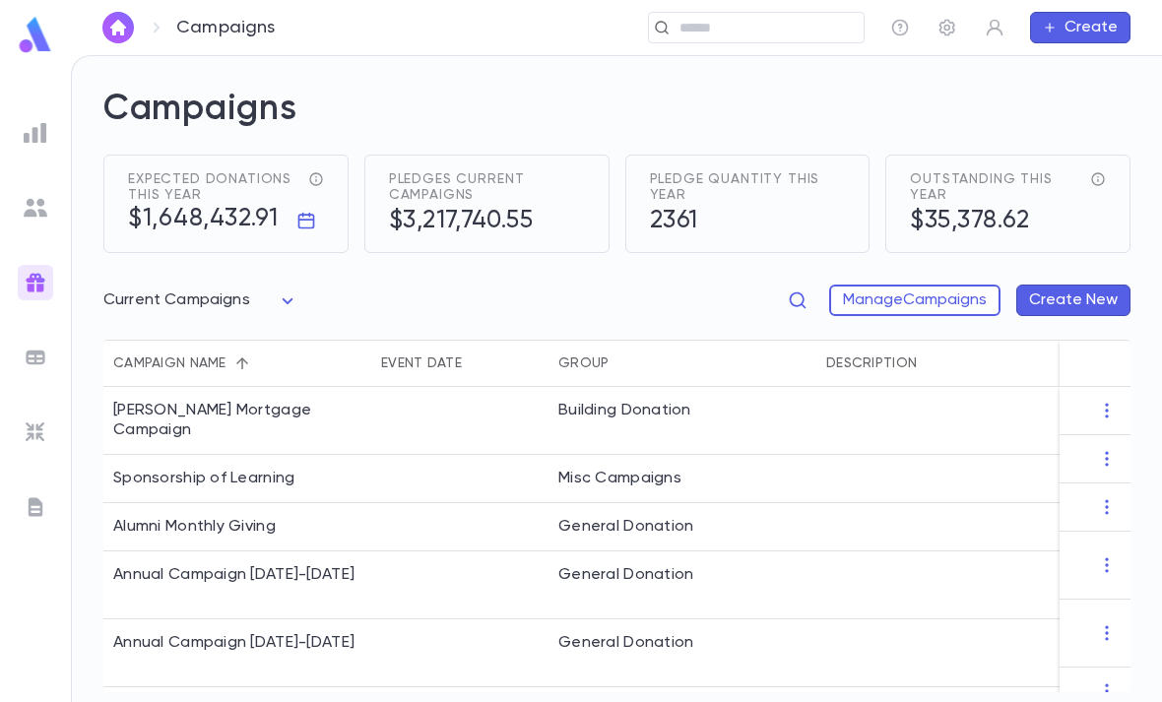
click at [293, 207] on button "button" at bounding box center [306, 221] width 32 height 32
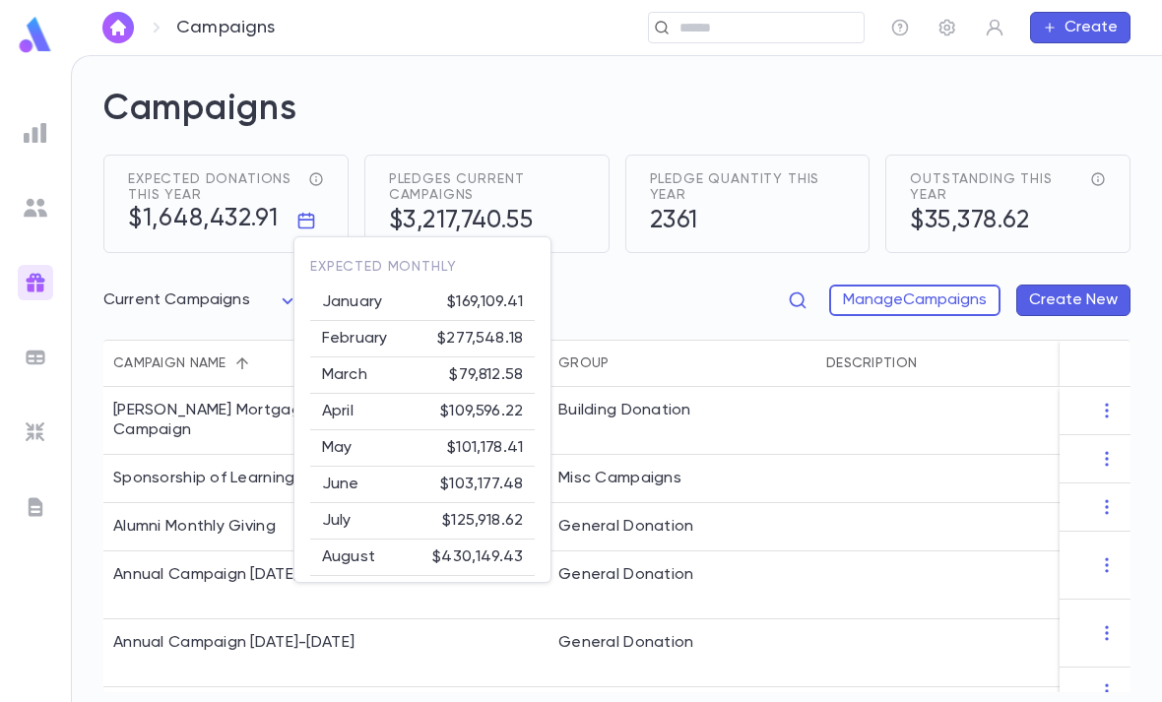
click at [319, 177] on div at bounding box center [581, 351] width 1162 height 702
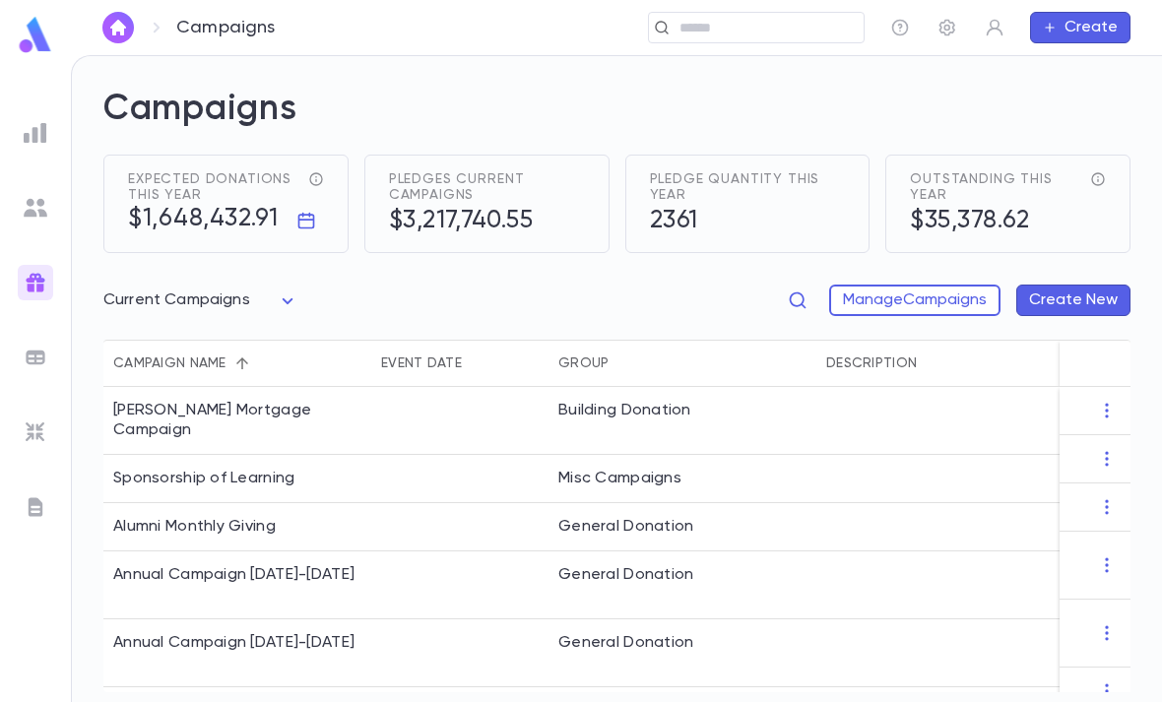
click at [319, 171] on icon "reflects total pledges + recurring donations expected throughout the year" at bounding box center [316, 179] width 16 height 16
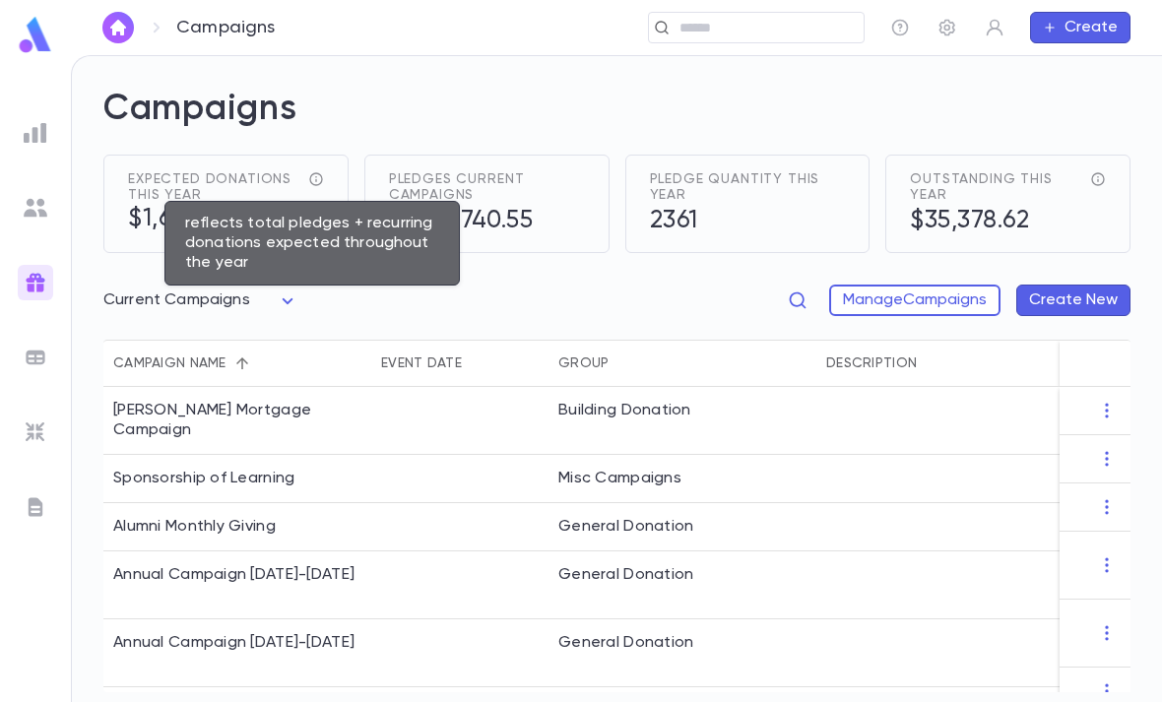
click at [550, 96] on h2 "Campaigns" at bounding box center [616, 121] width 1027 height 67
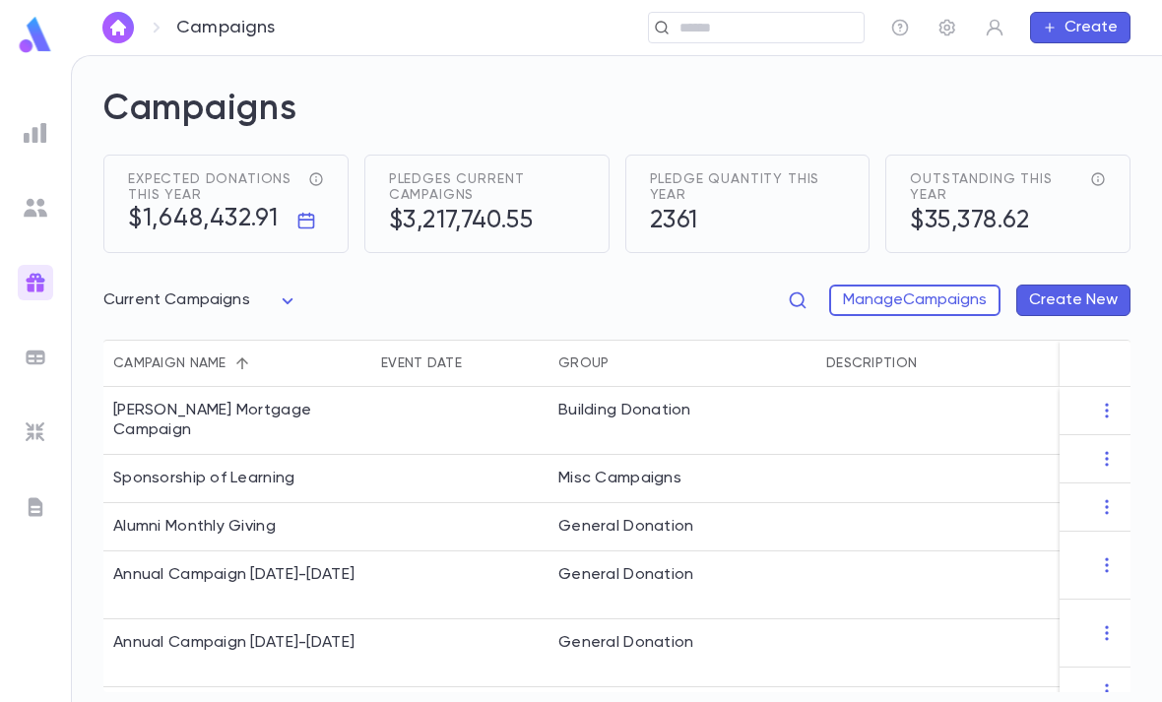
click at [322, 176] on icon "reflects total pledges + recurring donations expected throughout the year" at bounding box center [316, 179] width 16 height 16
click at [325, 171] on div "Expected donations this year $1,648,432.91" at bounding box center [225, 204] width 245 height 98
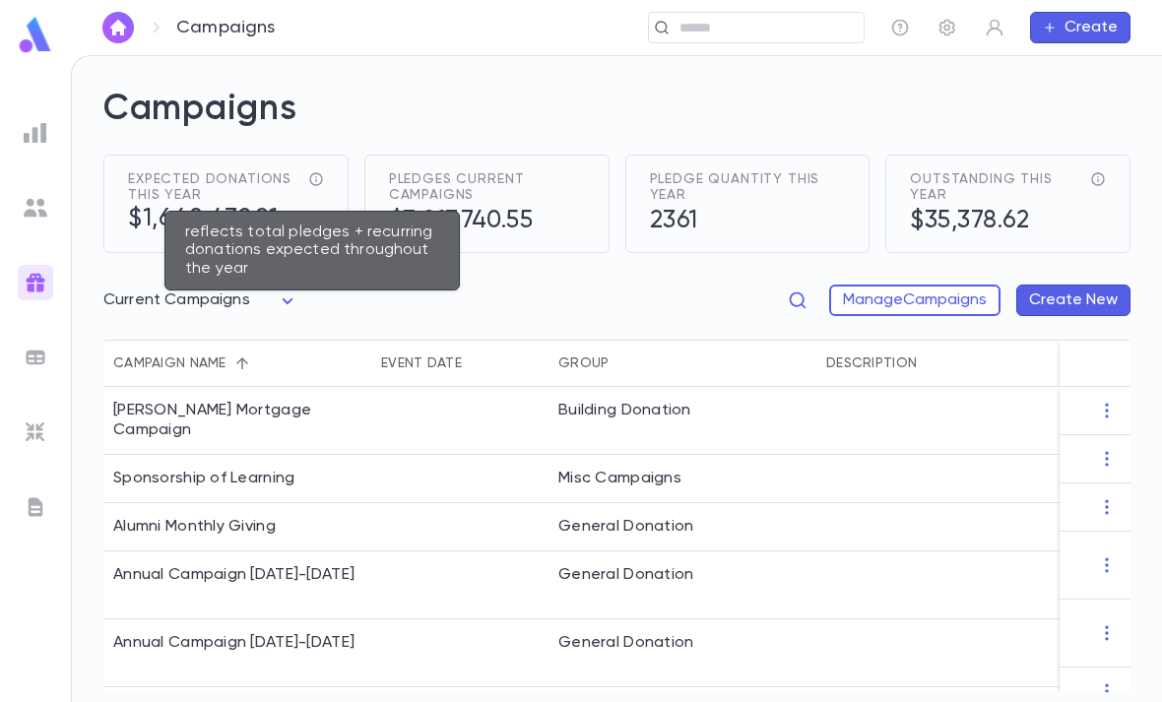
click at [303, 174] on div "reflects total pledges + recurring donations expected throughout the year" at bounding box center [312, 179] width 24 height 16
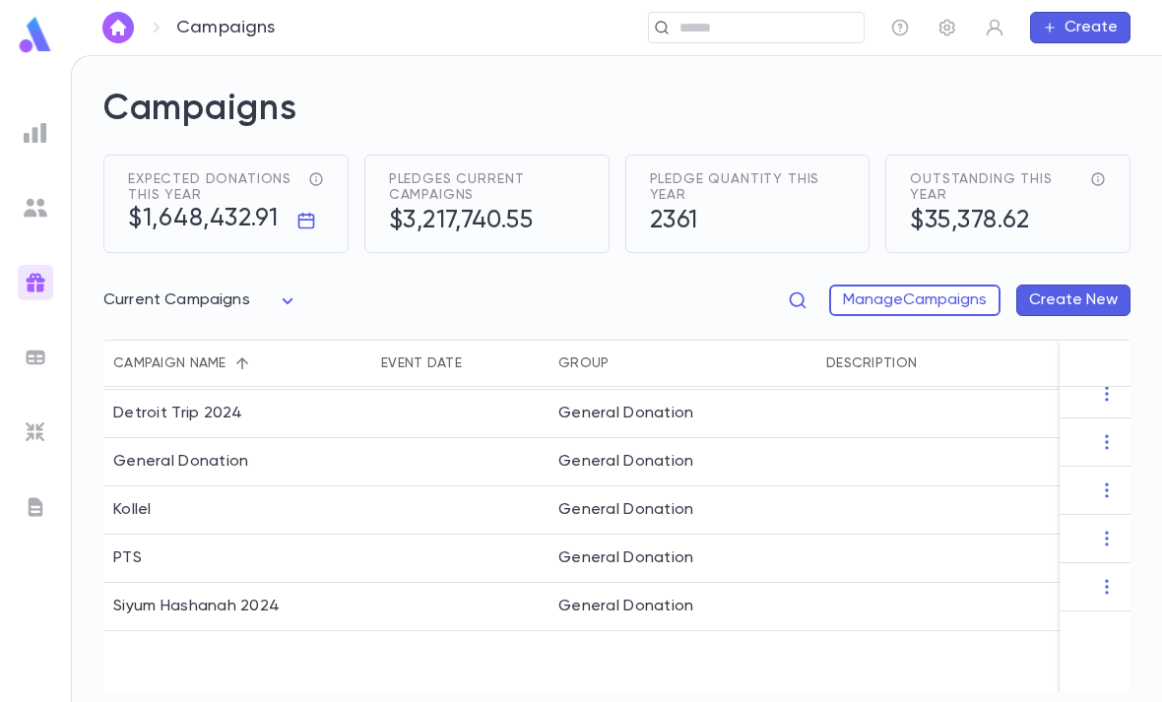
scroll to position [299, 0]
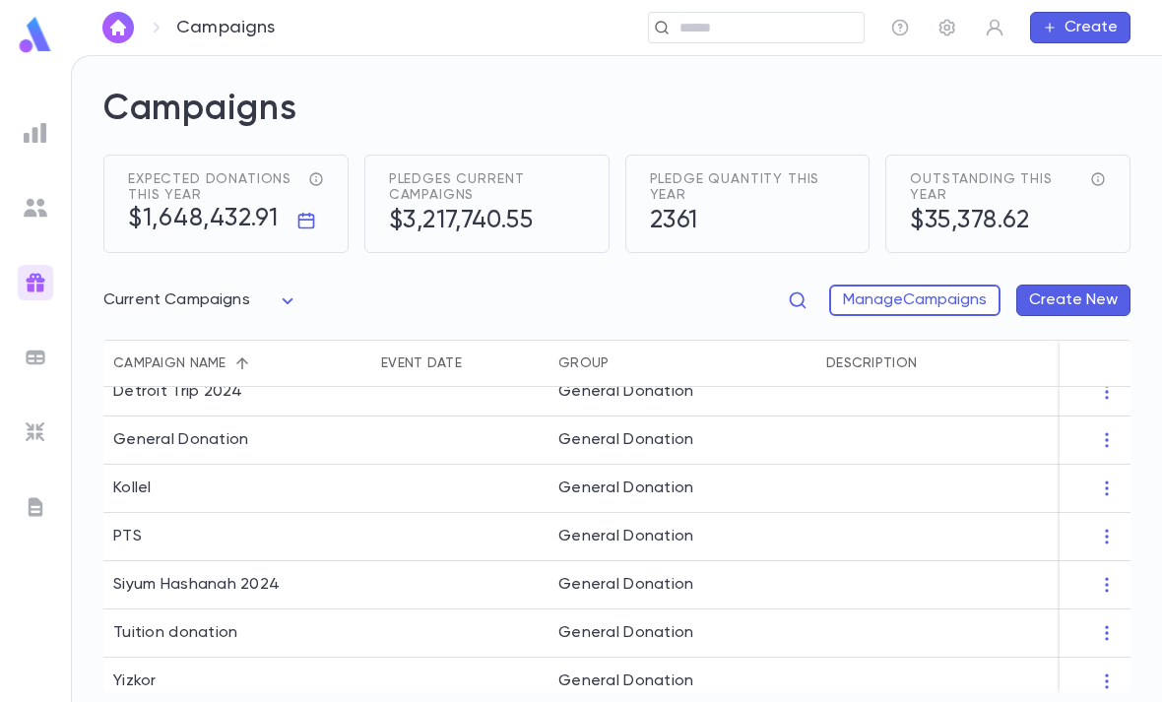
click at [45, 365] on img at bounding box center [36, 358] width 24 height 24
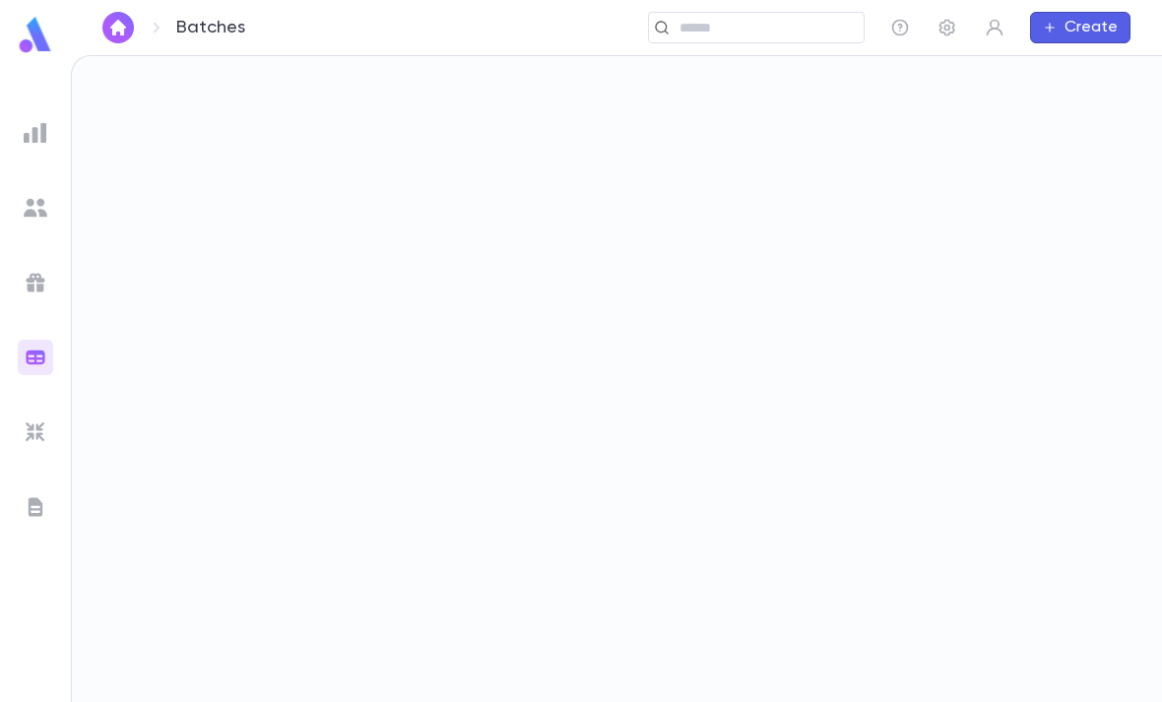
click at [35, 506] on img at bounding box center [36, 507] width 24 height 24
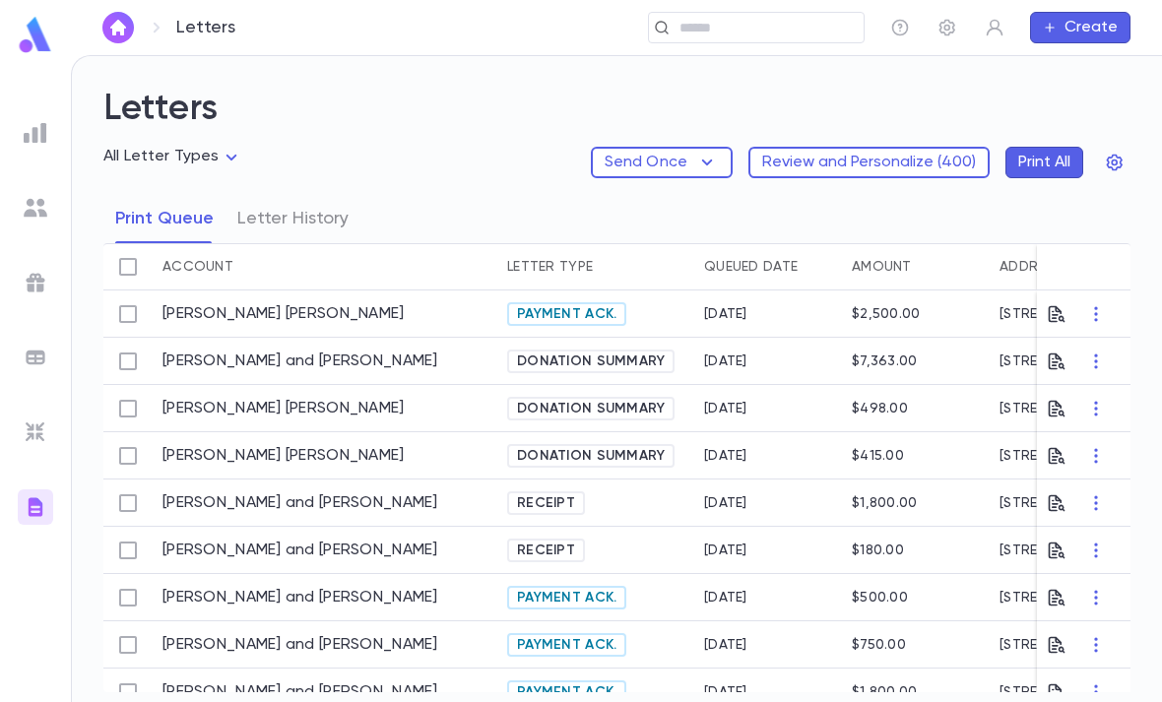
click at [219, 144] on body "Letters ​ Create Letters All Letter Types Send Once Review and Personalize ( 40…" at bounding box center [581, 378] width 1162 height 647
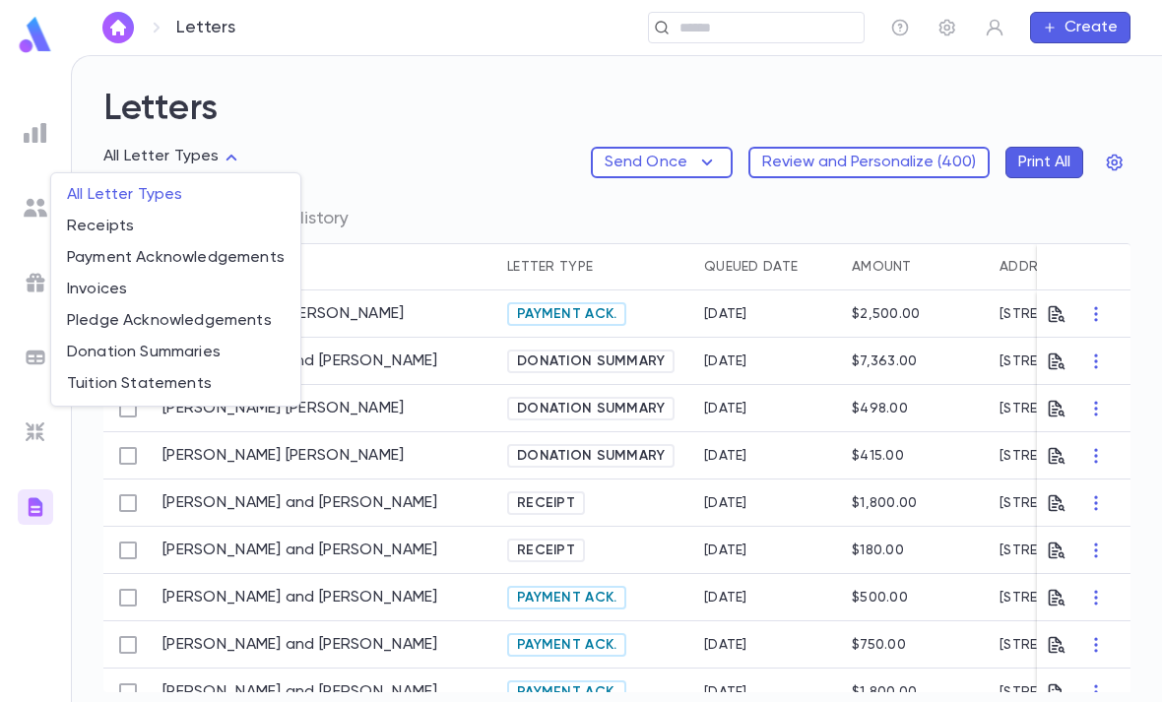
click at [418, 146] on div at bounding box center [581, 351] width 1162 height 702
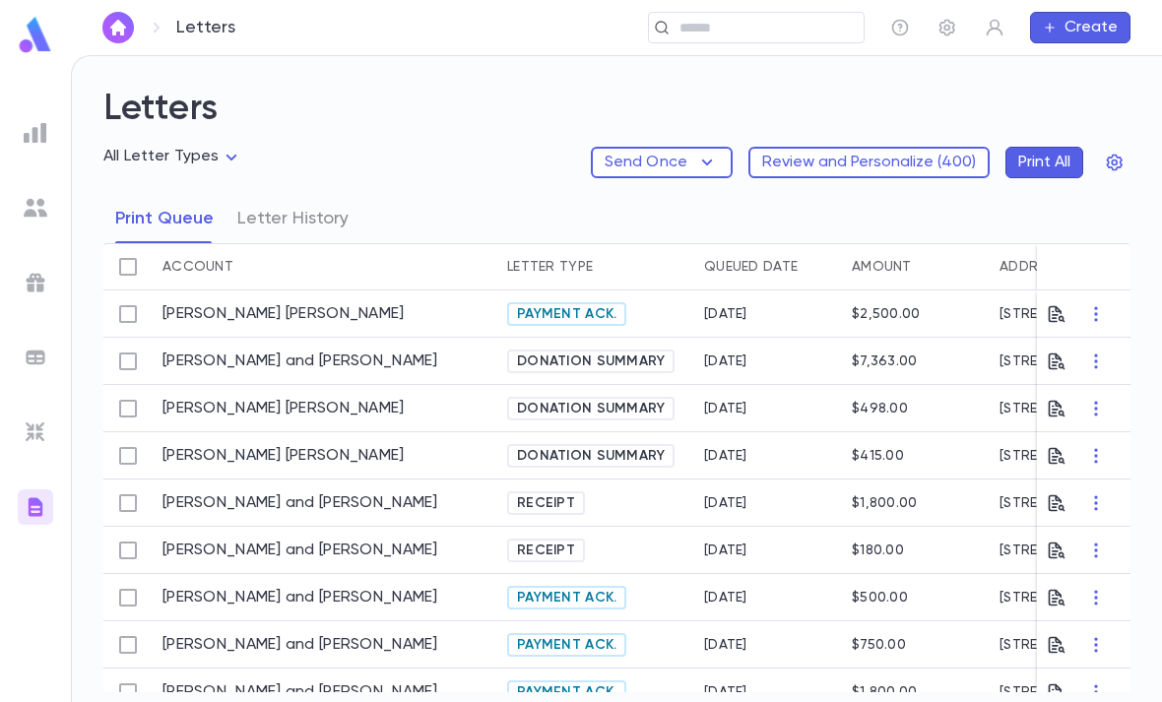
click at [36, 50] on img at bounding box center [35, 35] width 39 height 38
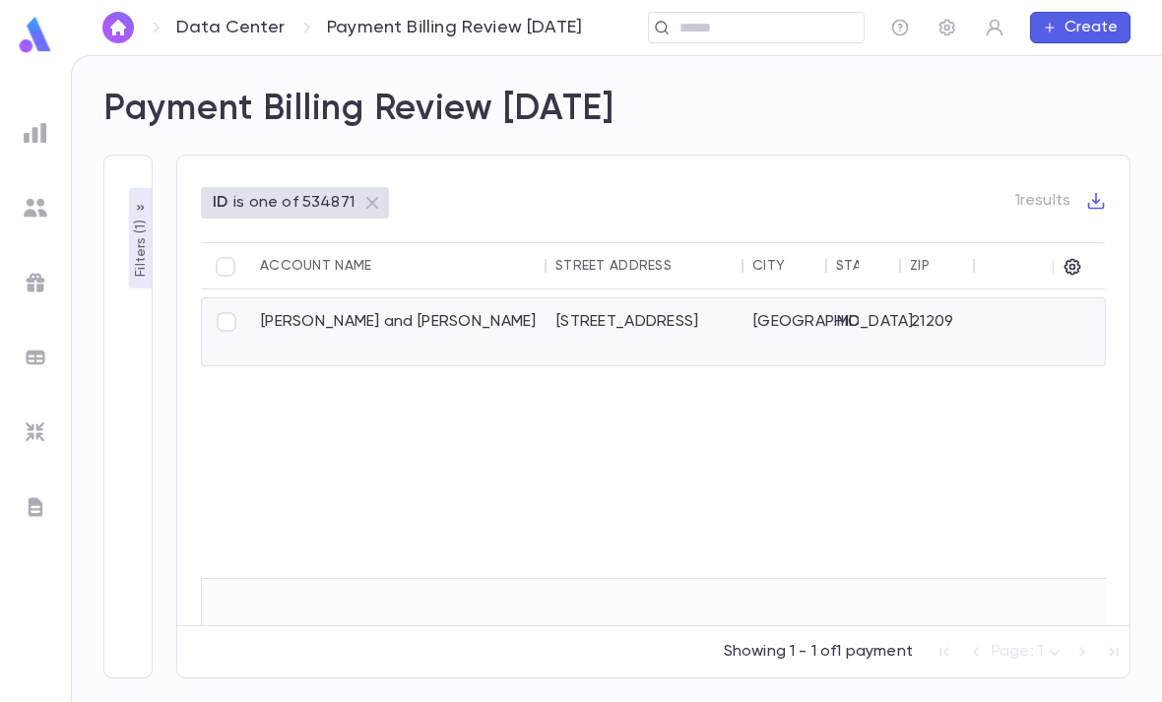
click at [549, 361] on div "6531 Pebble Brook Road" at bounding box center [645, 331] width 197 height 67
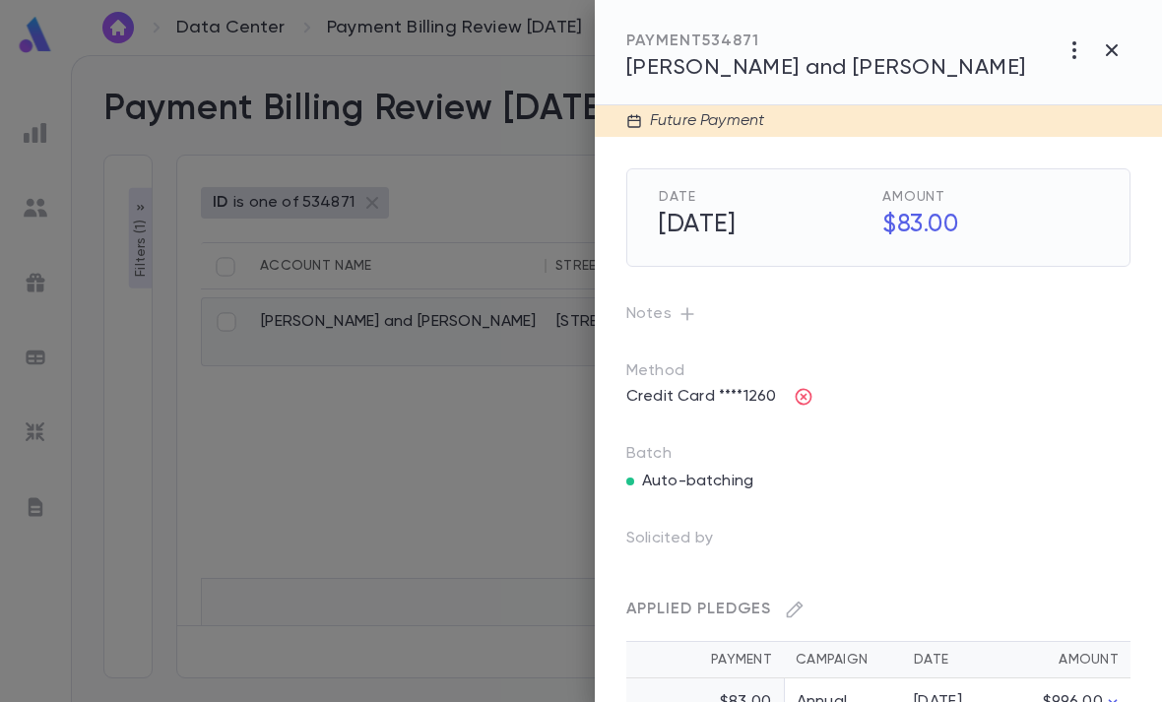
click at [805, 43] on div "PAYMENT 534871" at bounding box center [826, 42] width 400 height 20
click at [803, 76] on span "[PERSON_NAME] and [PERSON_NAME]" at bounding box center [826, 68] width 400 height 22
